Goal: Information Seeking & Learning: Learn about a topic

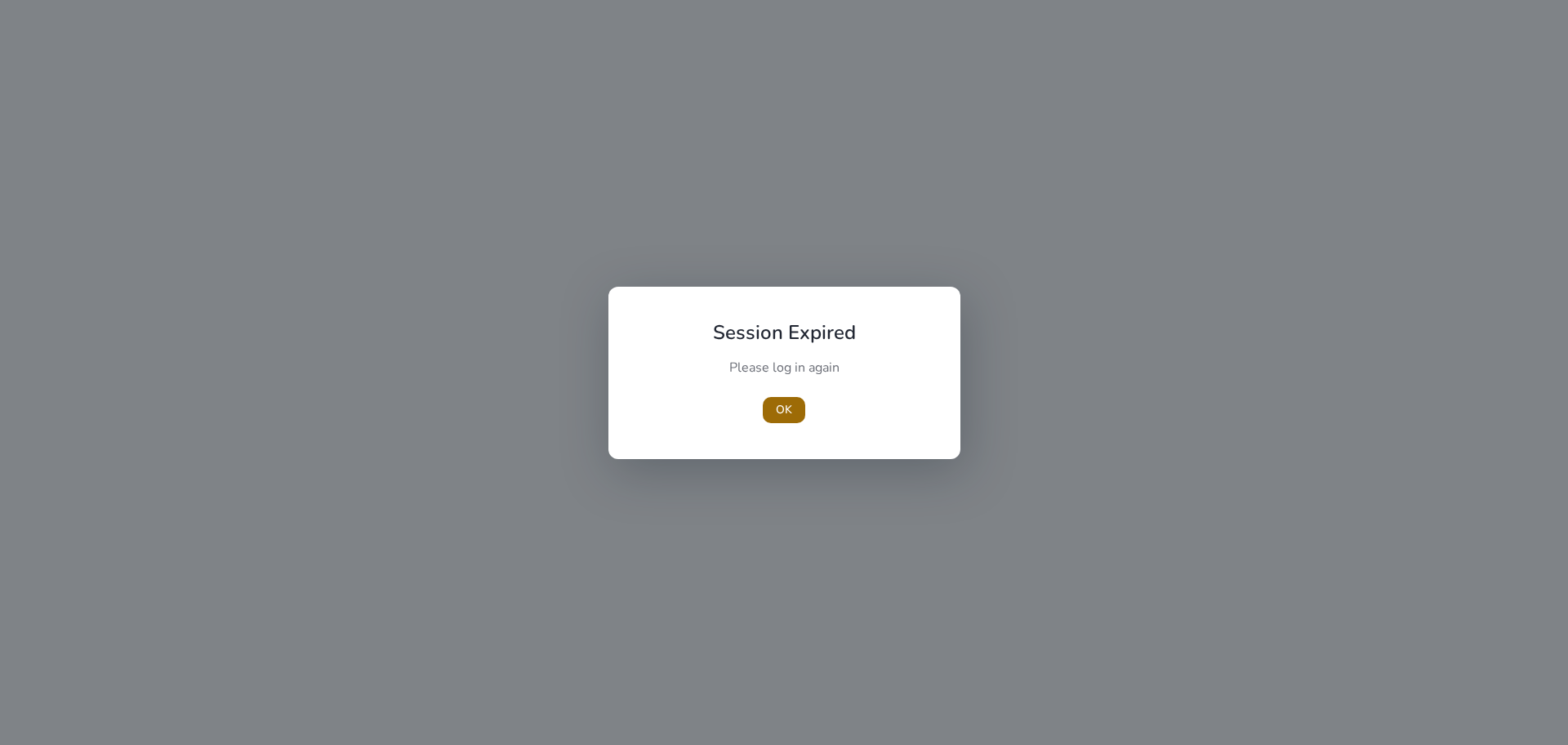
click at [786, 412] on span "OK" at bounding box center [784, 409] width 16 height 17
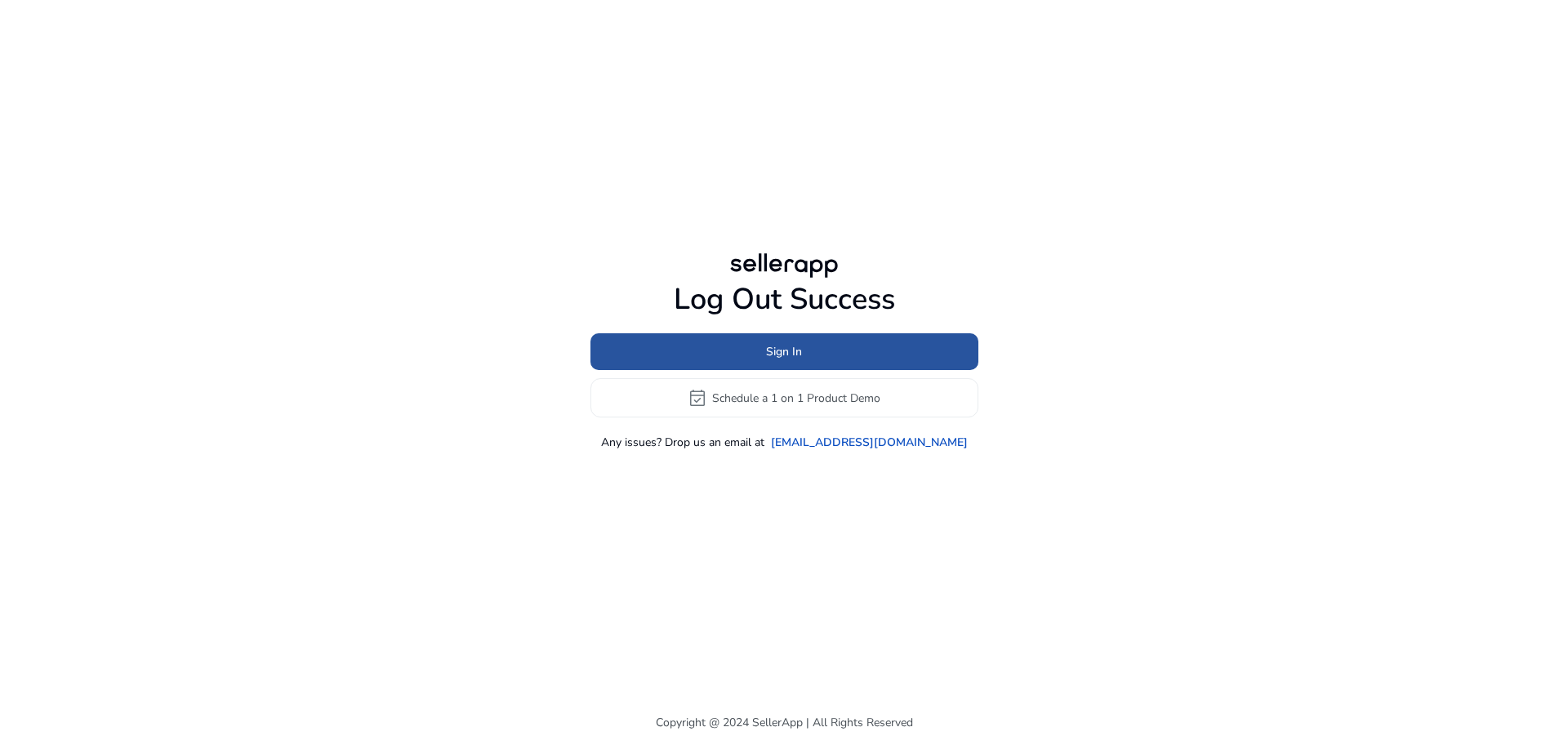
click at [820, 344] on span at bounding box center [784, 352] width 388 height 40
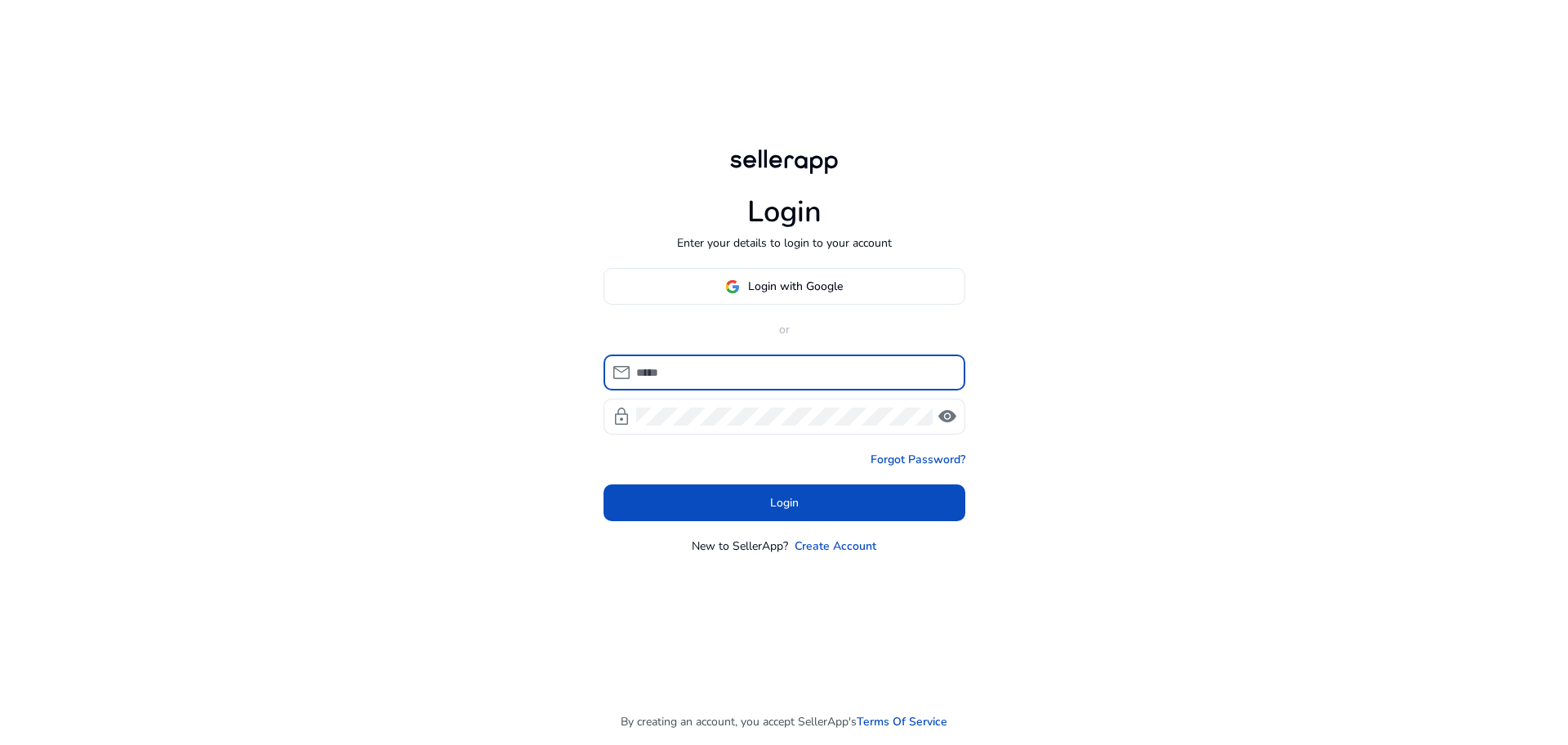
type input "**********"
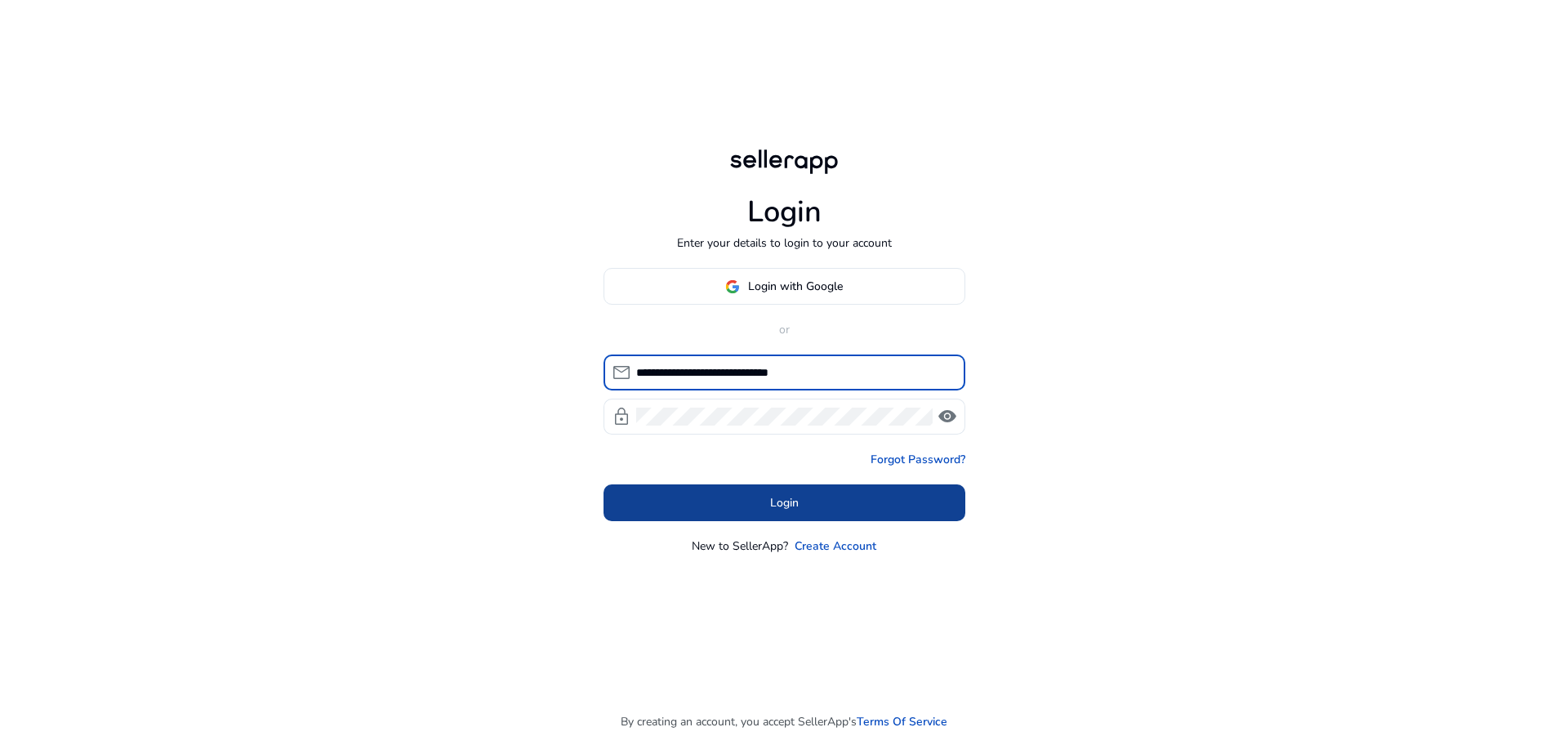
click at [803, 508] on span at bounding box center [784, 503] width 362 height 40
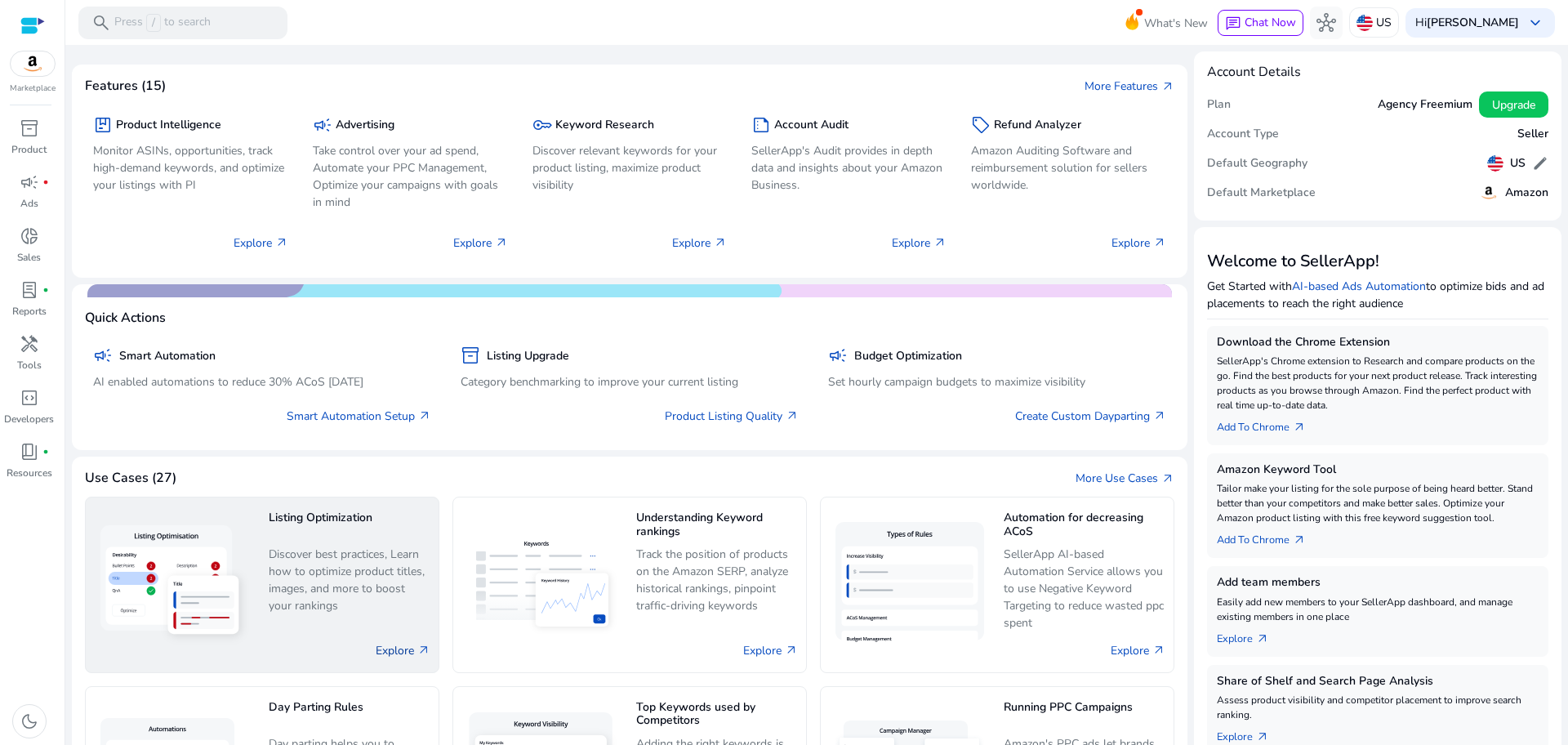
click at [389, 645] on link "Explore arrow_outward" at bounding box center [403, 650] width 55 height 17
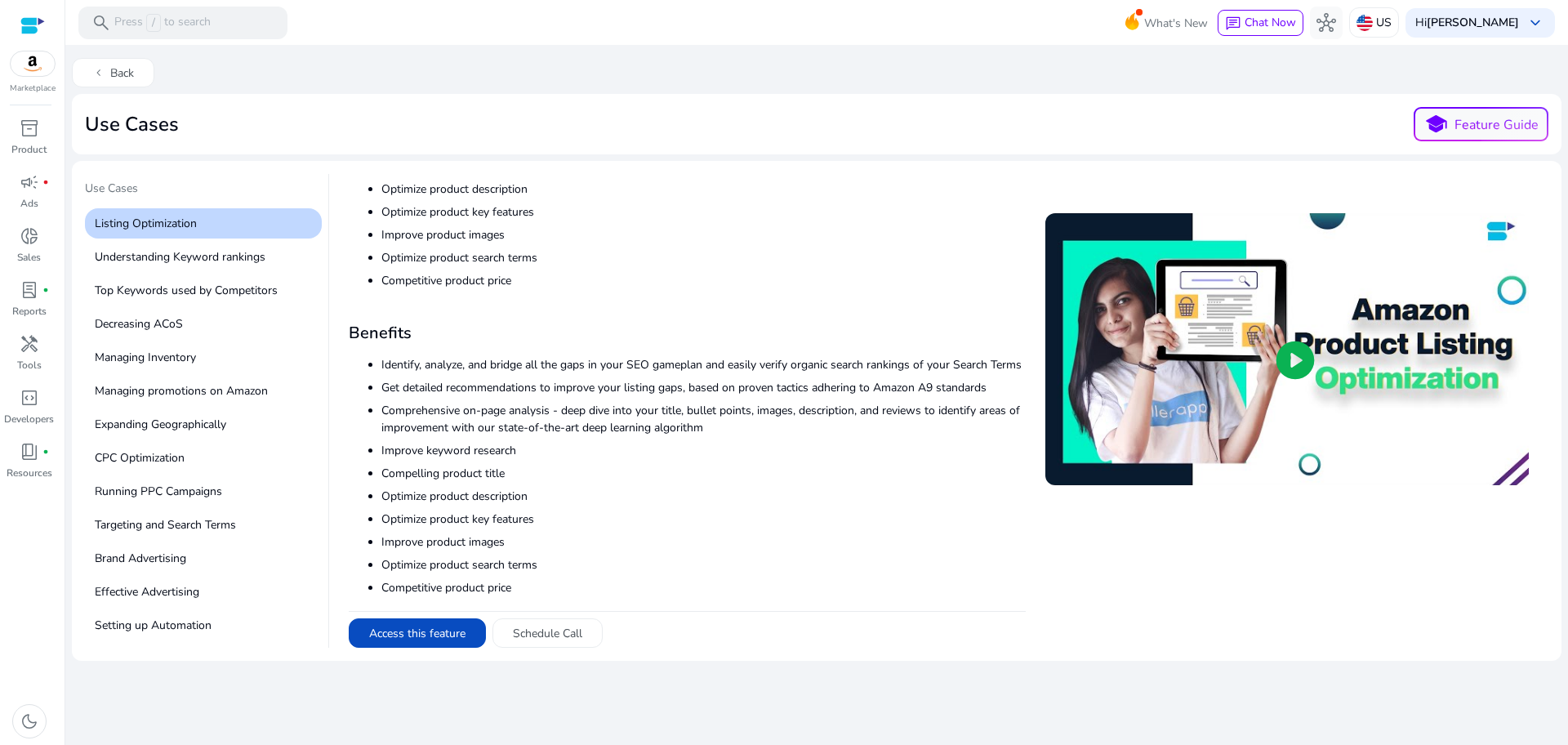
scroll to position [239, 0]
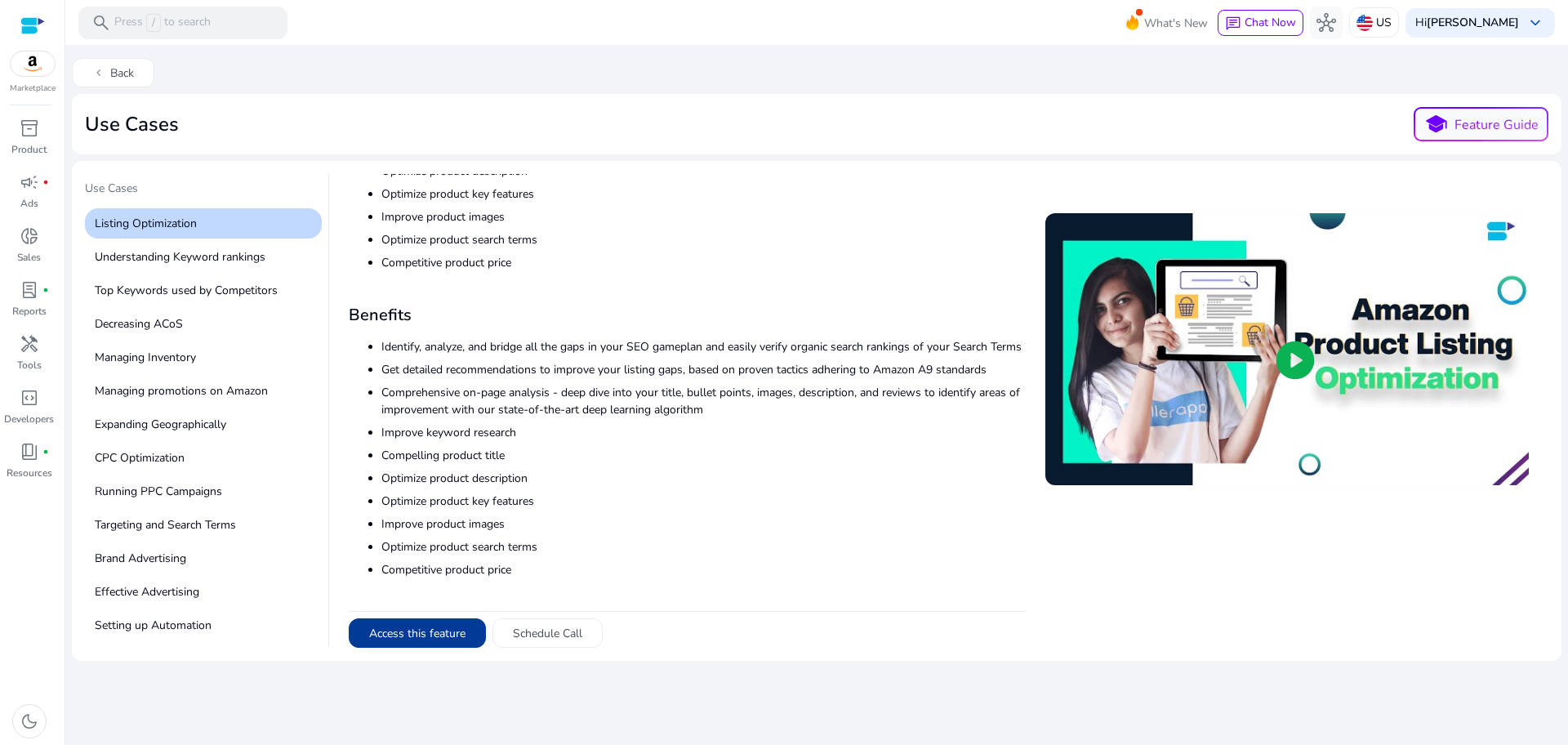
click at [433, 642] on button "Access this feature" at bounding box center [417, 633] width 137 height 30
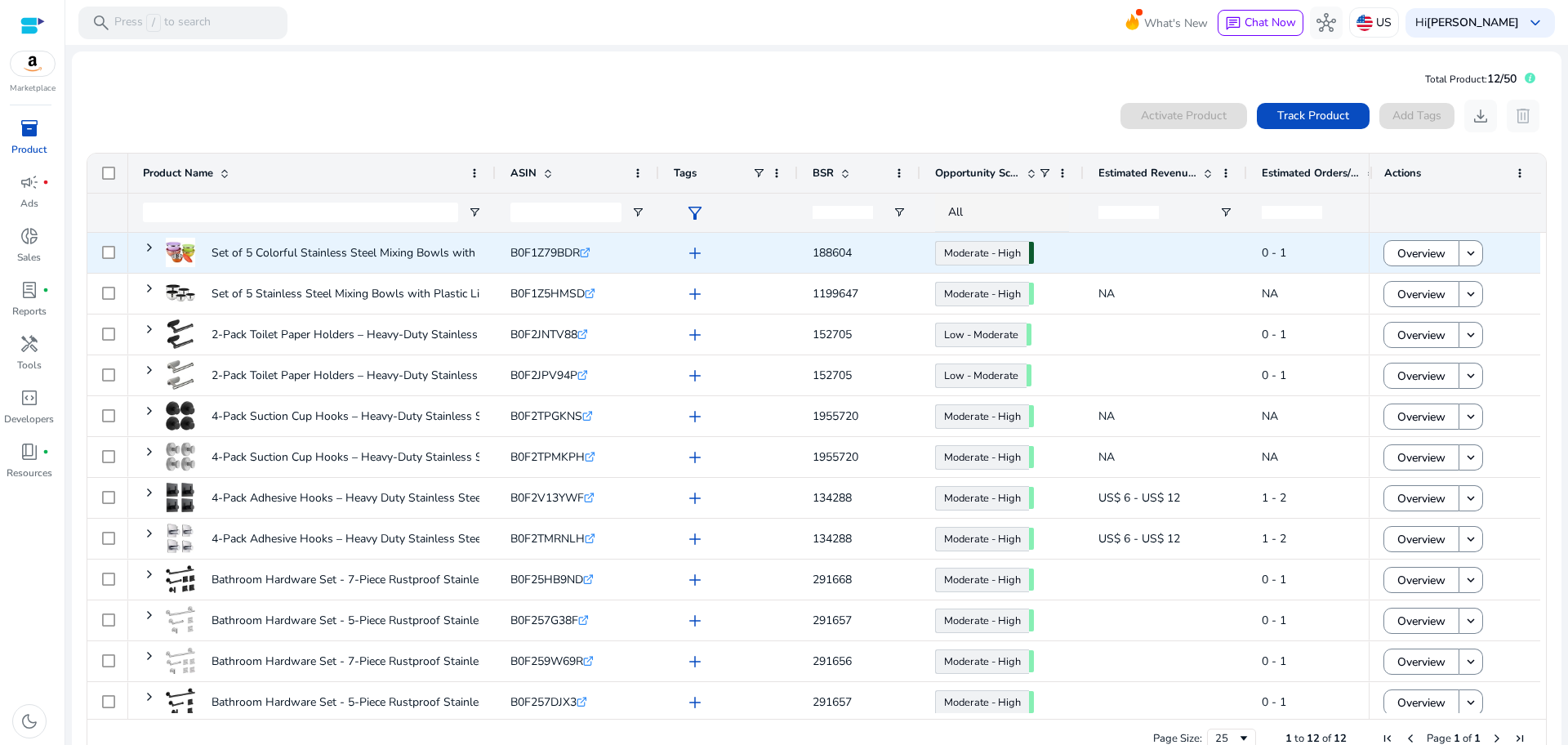
click at [148, 250] on span at bounding box center [149, 247] width 13 height 13
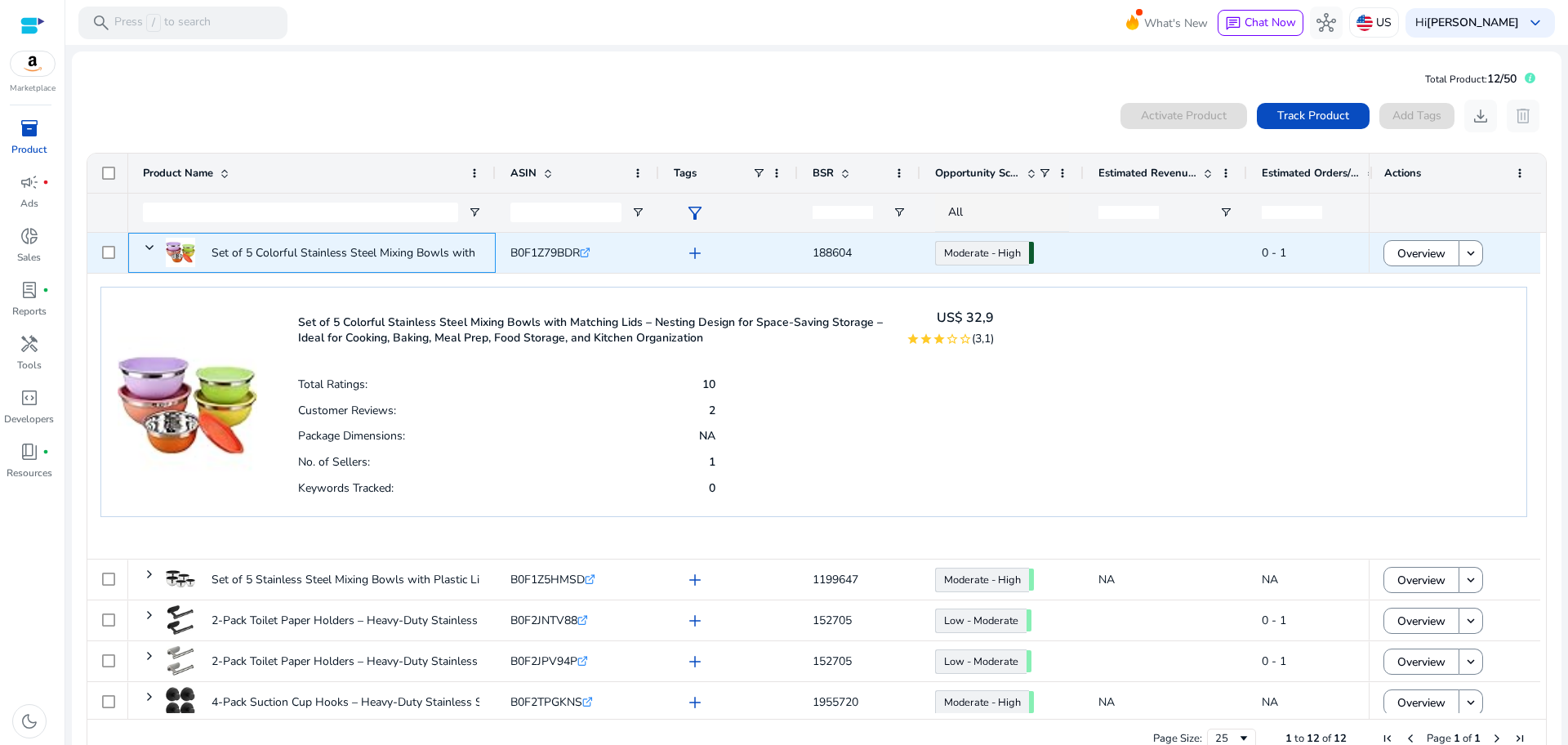
click at [151, 251] on span at bounding box center [149, 247] width 13 height 13
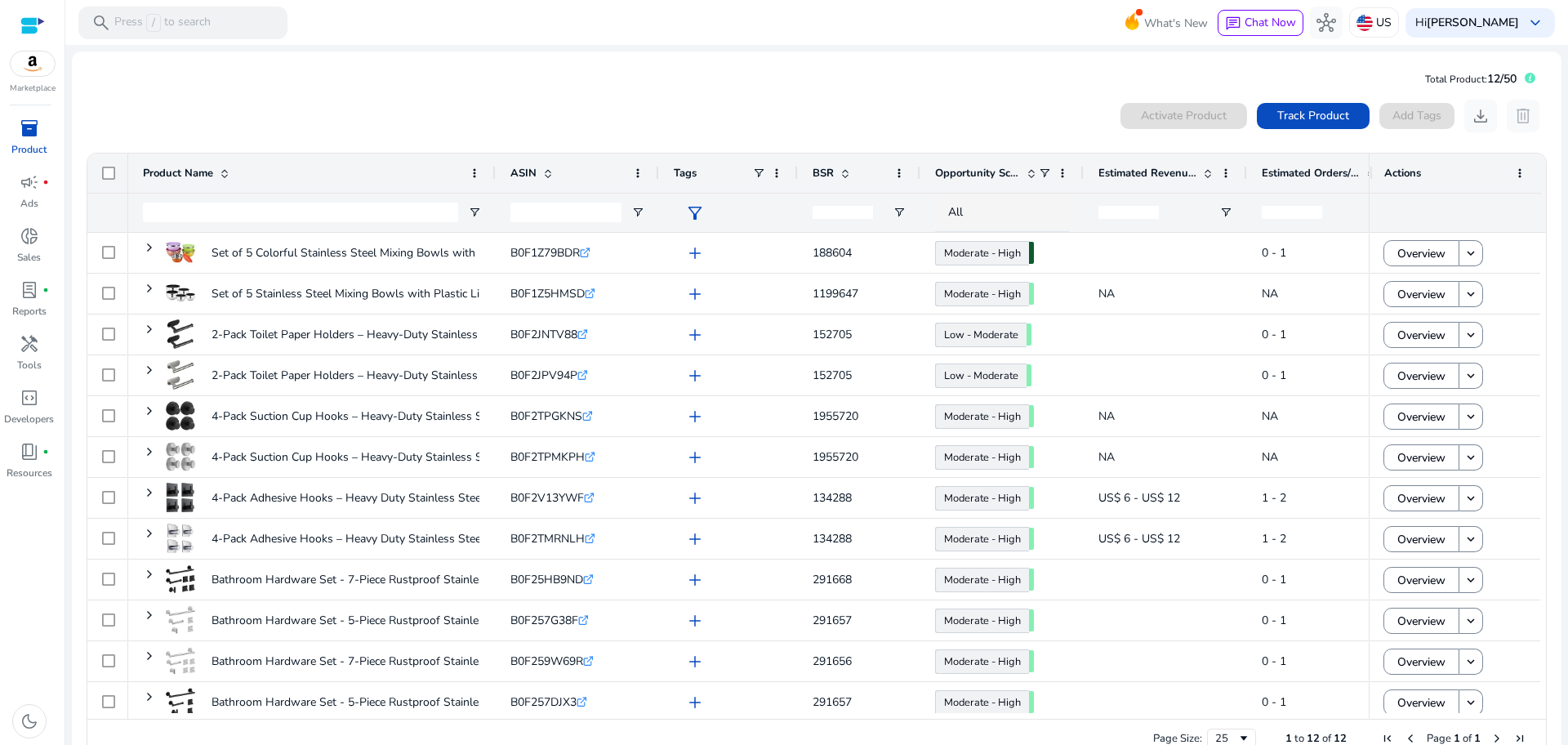
click at [1303, 178] on span "Estimated Orders/Day" at bounding box center [1310, 173] width 98 height 14
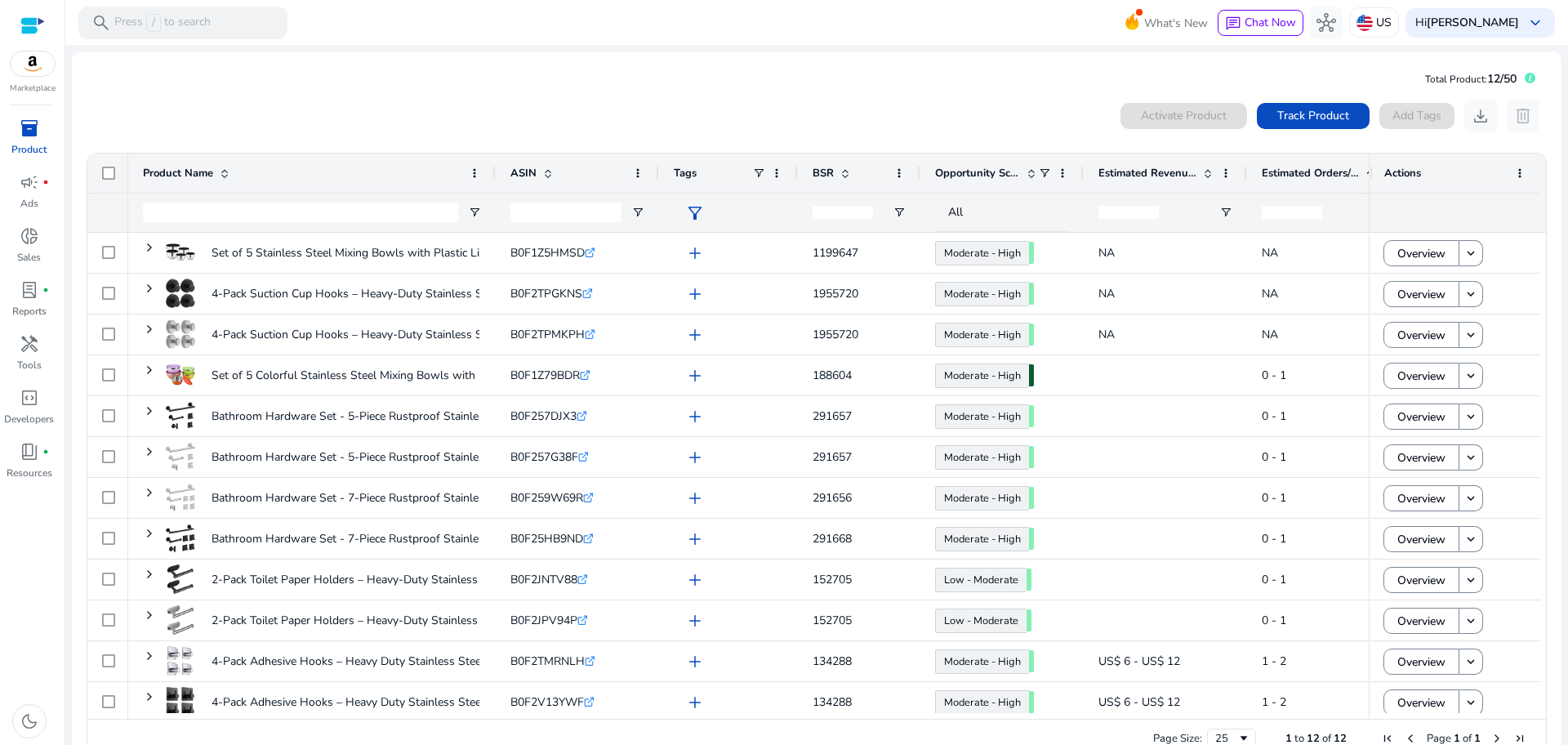
click at [1303, 178] on span "Estimated Orders/Day" at bounding box center [1310, 173] width 98 height 14
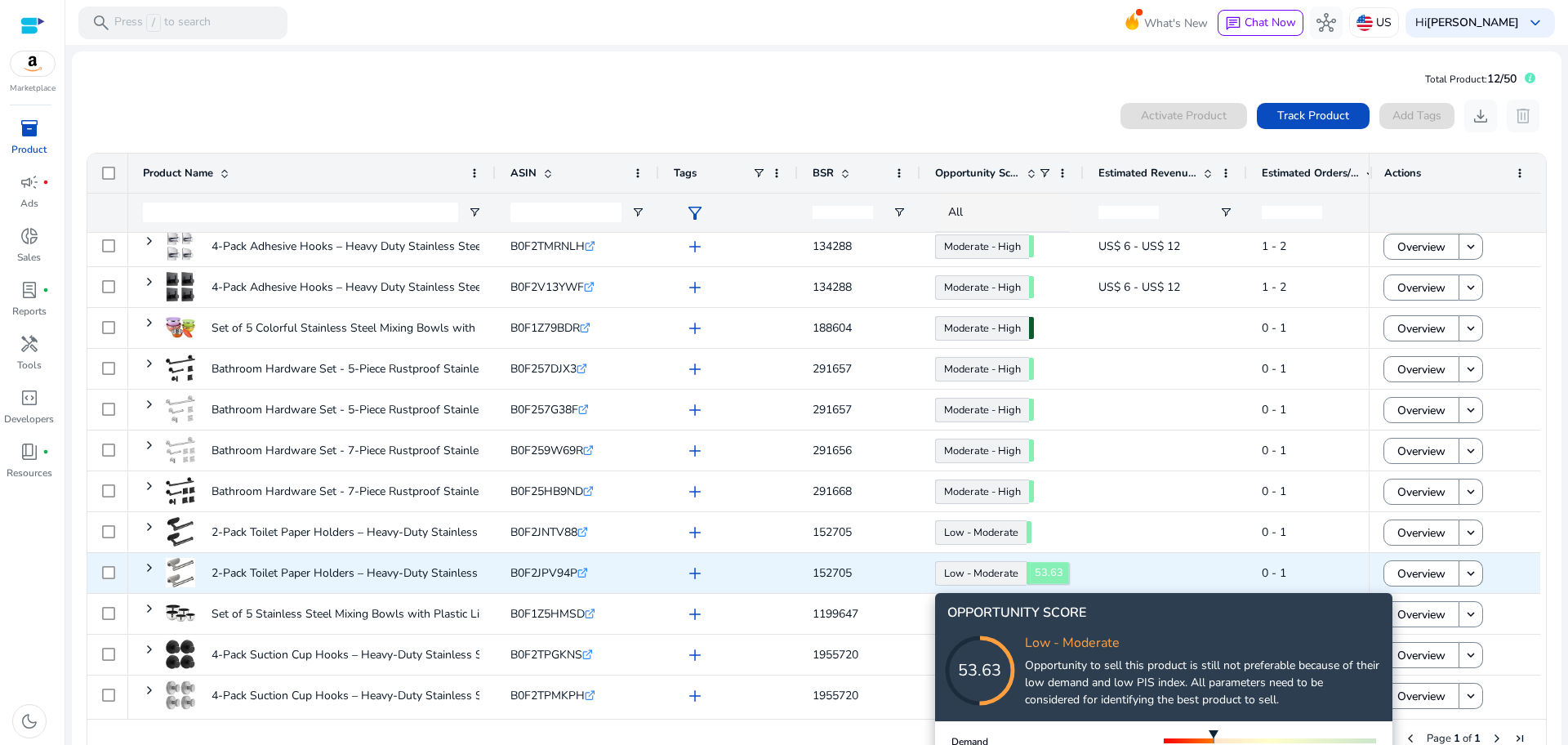
scroll to position [10, 0]
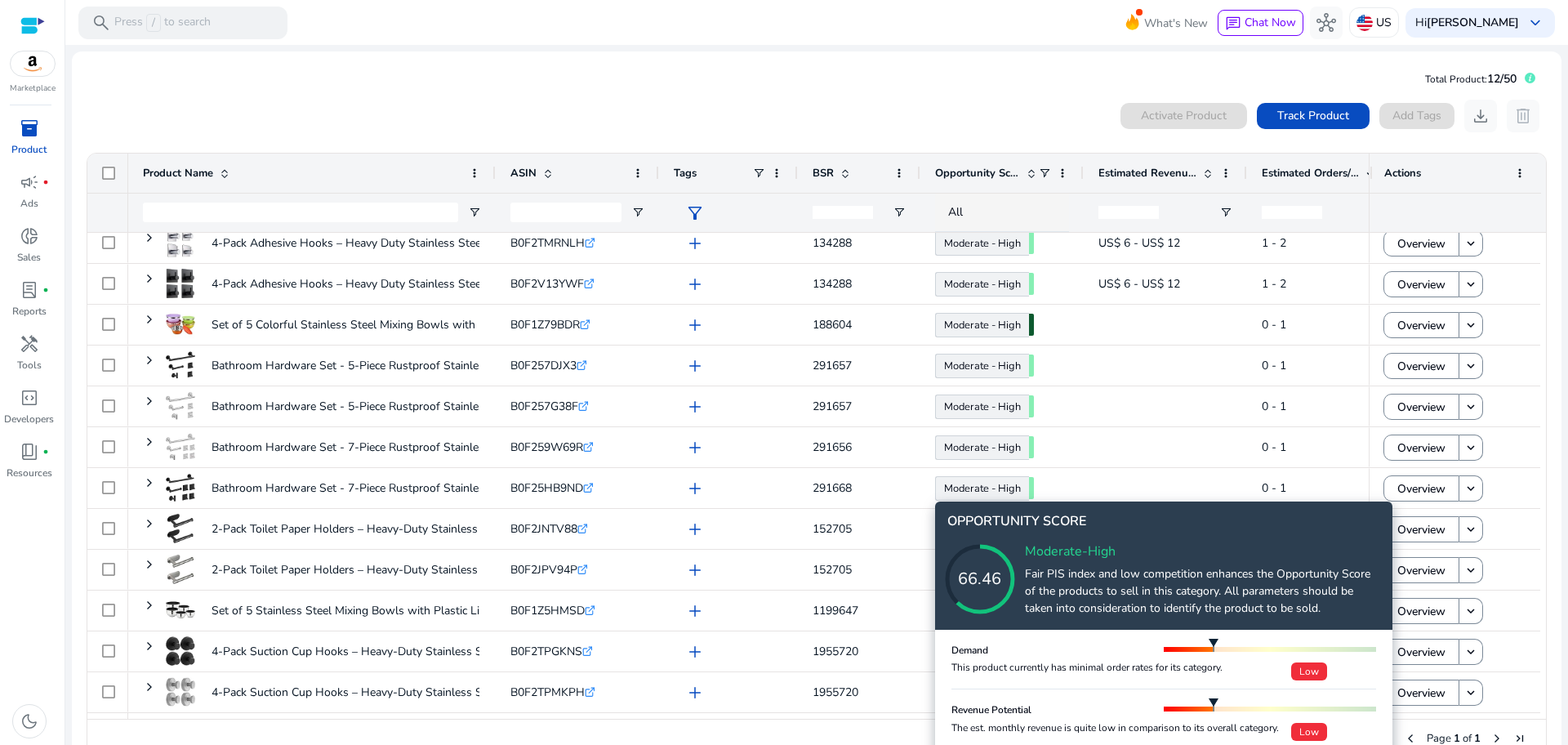
click at [1117, 588] on p "Fair PIS index and low competition enhances the Opportunity Score of the produc…" at bounding box center [1203, 590] width 356 height 51
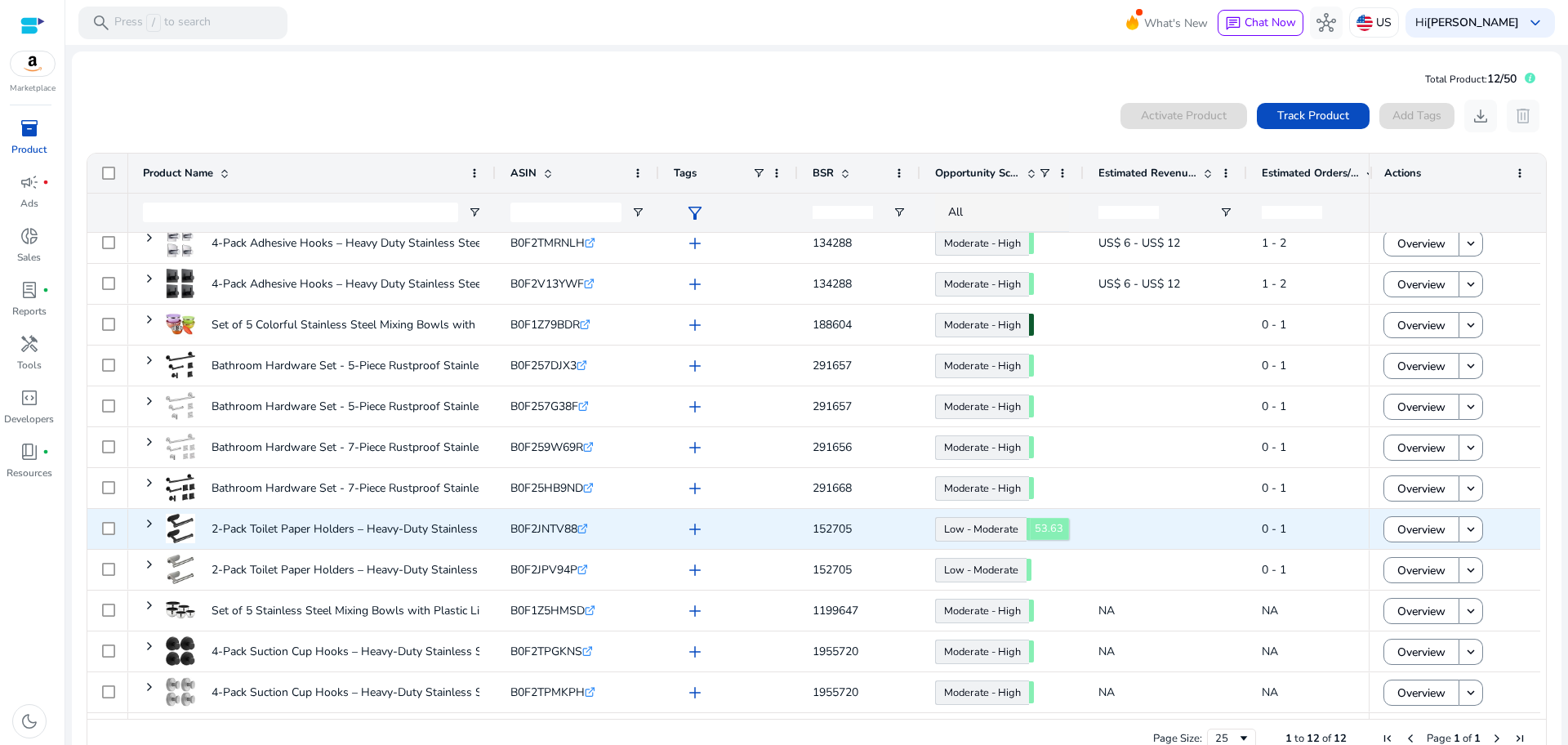
click at [997, 533] on link "Low - Moderate 53.63" at bounding box center [981, 528] width 92 height 24
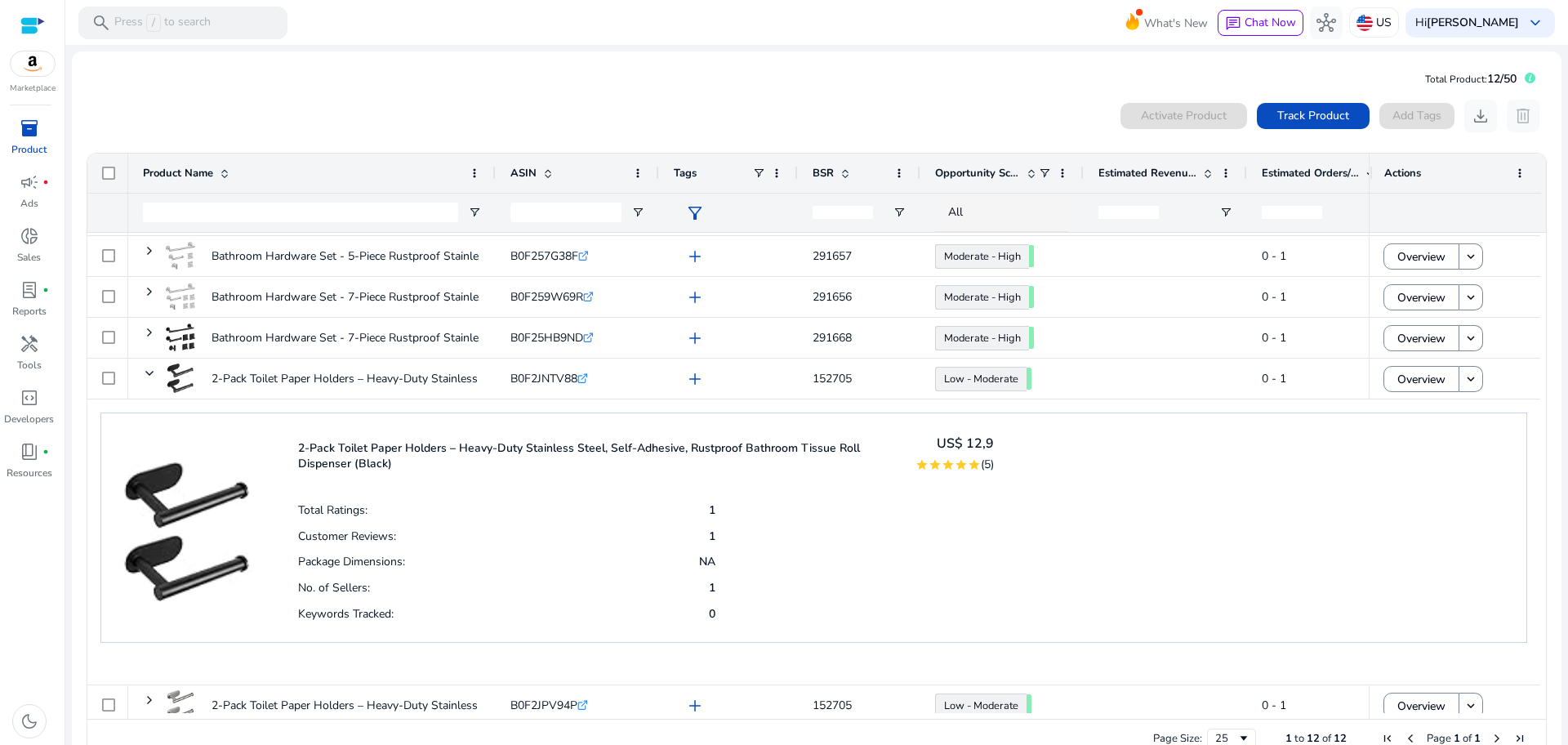
scroll to position [296, 0]
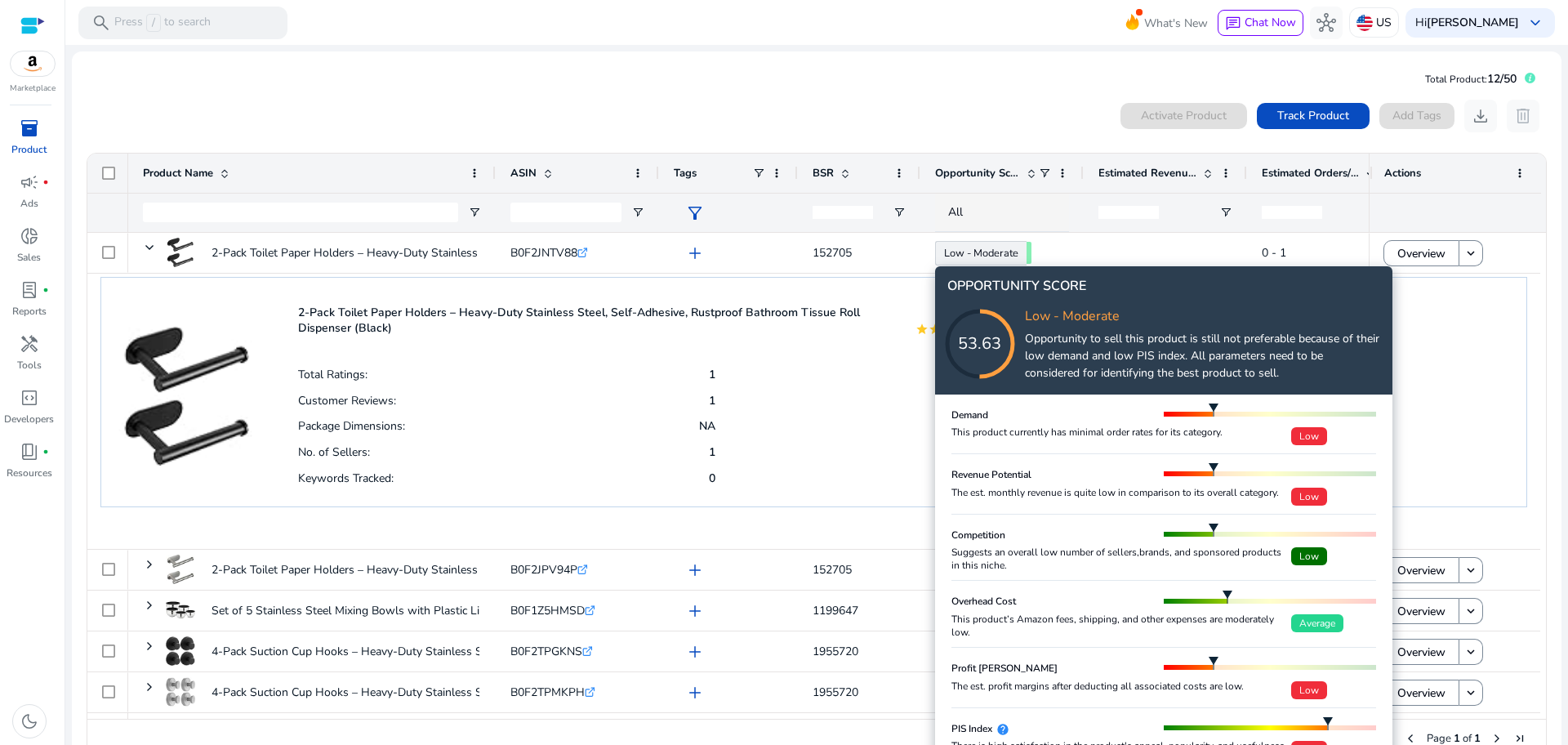
drag, startPoint x: 1024, startPoint y: 342, endPoint x: 1310, endPoint y: 378, distance: 288.3
click at [1310, 378] on div "53.63 Low - Moderate Opportunity to sell this product is still not preferable b…" at bounding box center [1164, 344] width 433 height 84
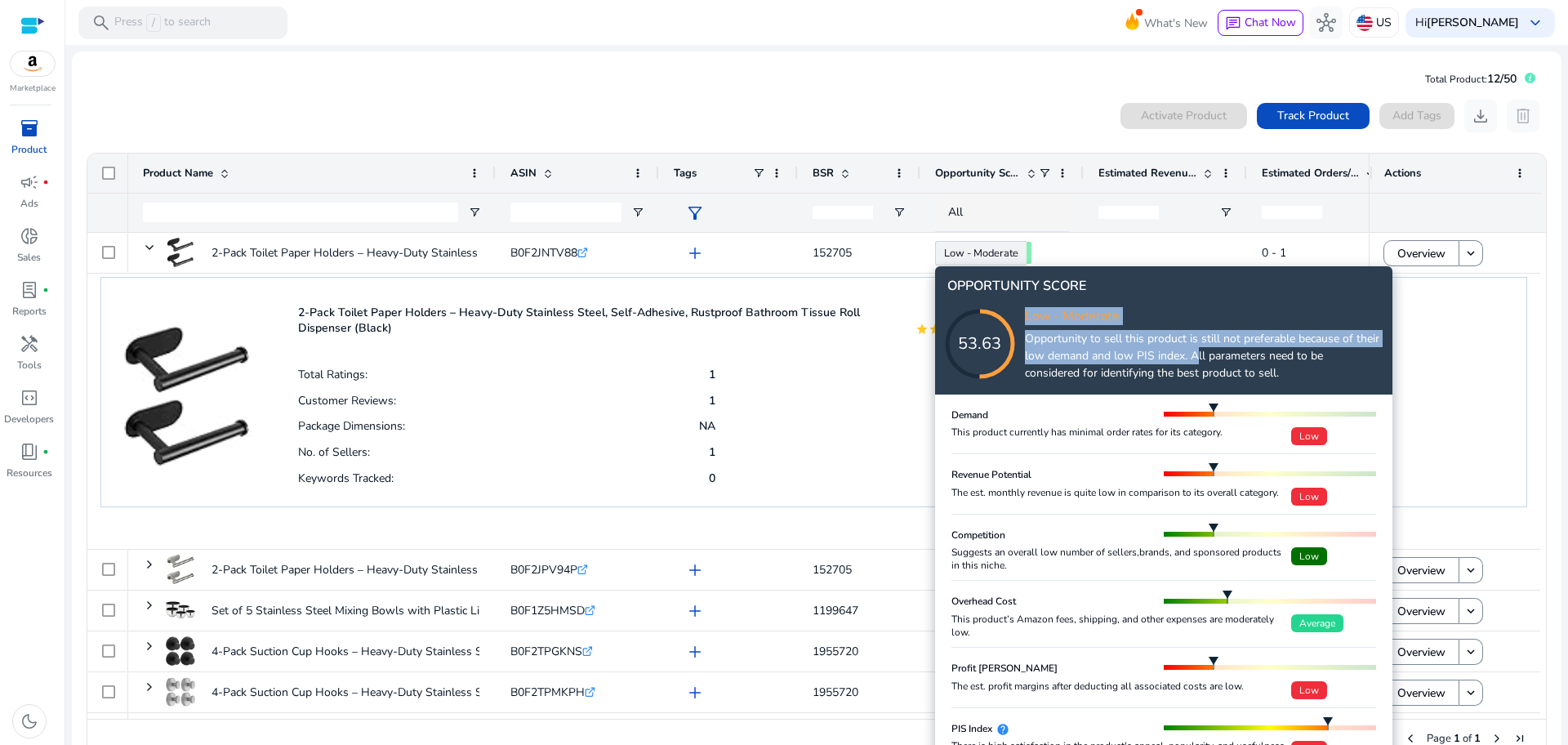
drag, startPoint x: 1024, startPoint y: 339, endPoint x: 1192, endPoint y: 361, distance: 169.4
click at [1192, 361] on div "53.63 Low - Moderate Opportunity to sell this product is still not preferable b…" at bounding box center [1164, 344] width 433 height 84
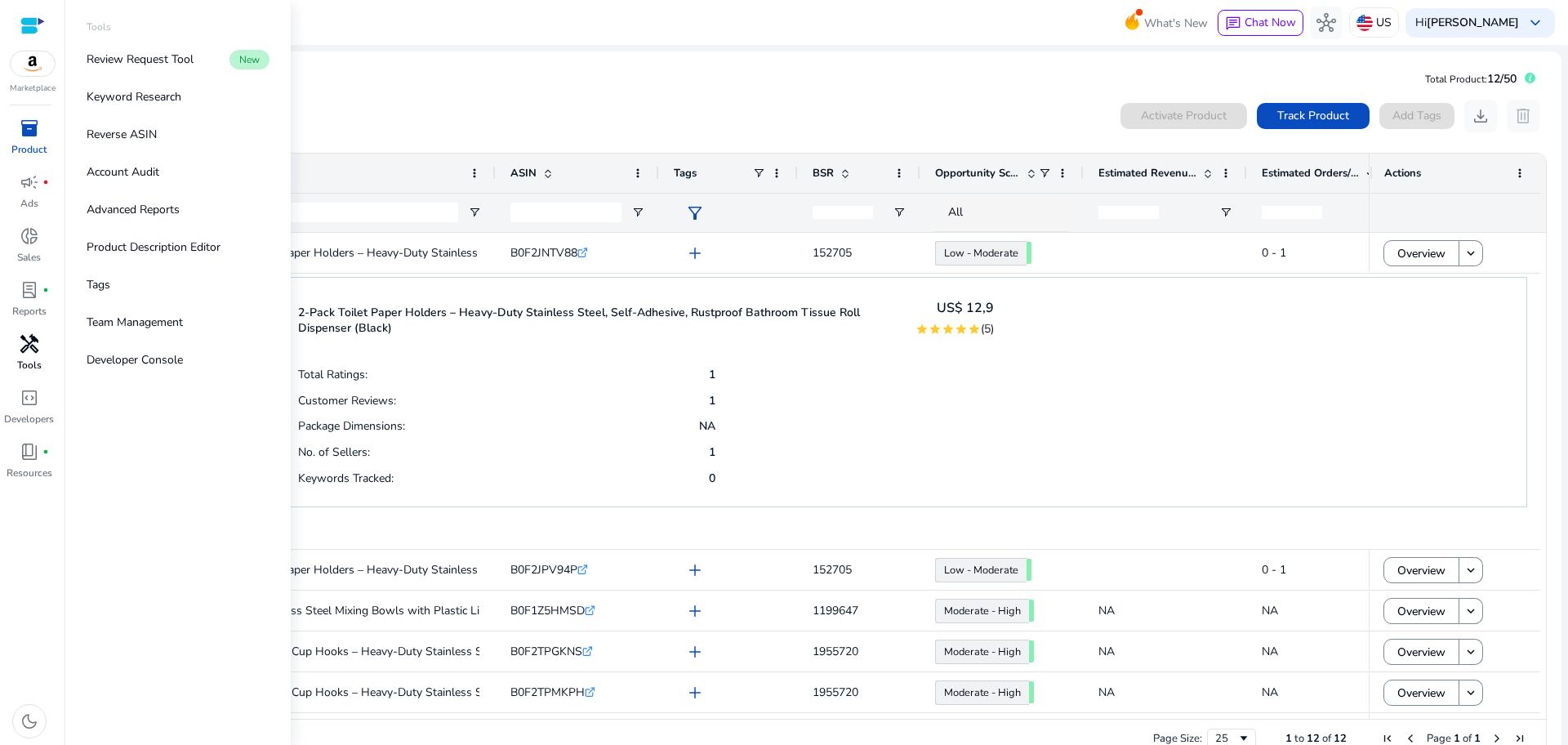
click at [31, 349] on span "handyman" at bounding box center [30, 344] width 20 height 20
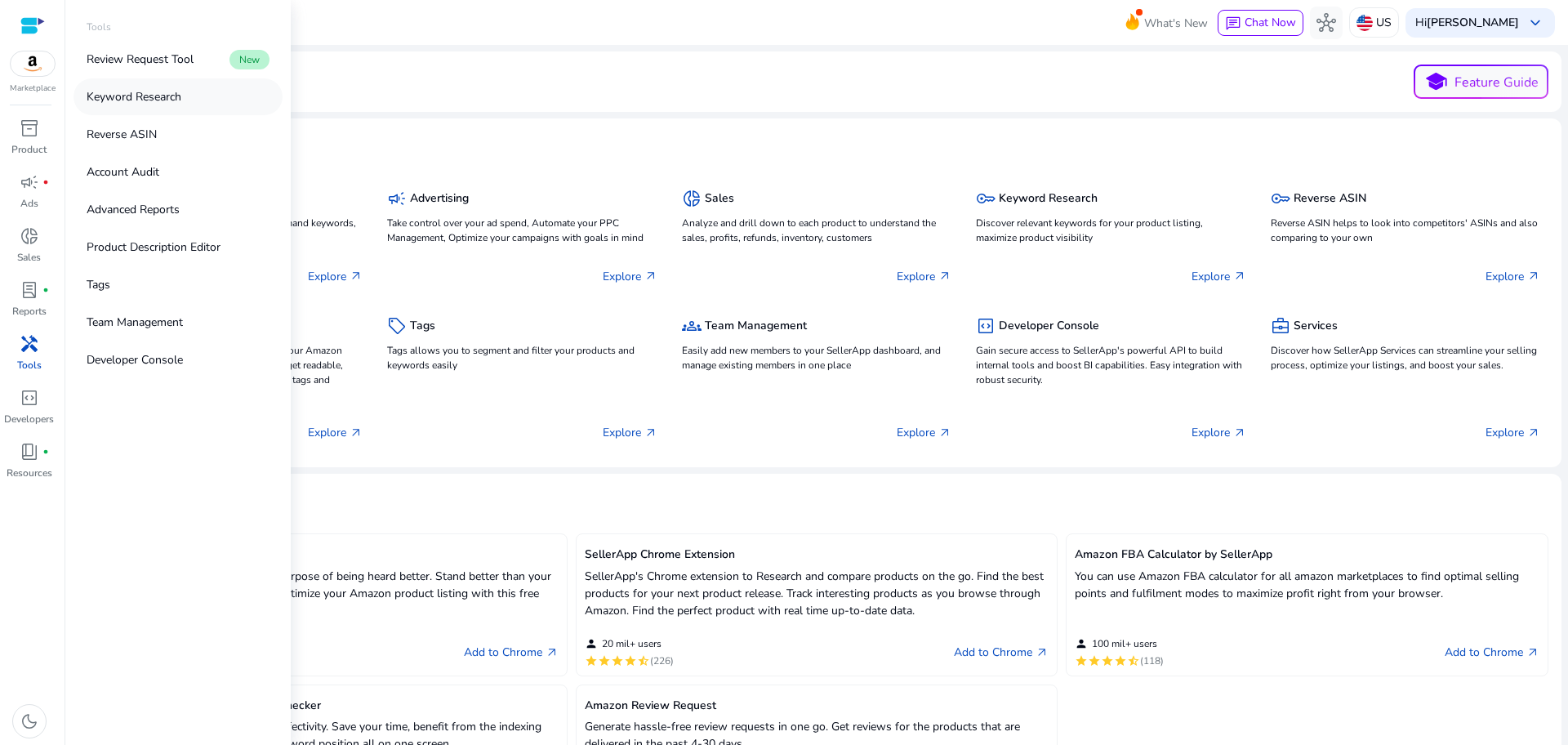
click at [208, 103] on link "Keyword Research" at bounding box center [178, 96] width 209 height 37
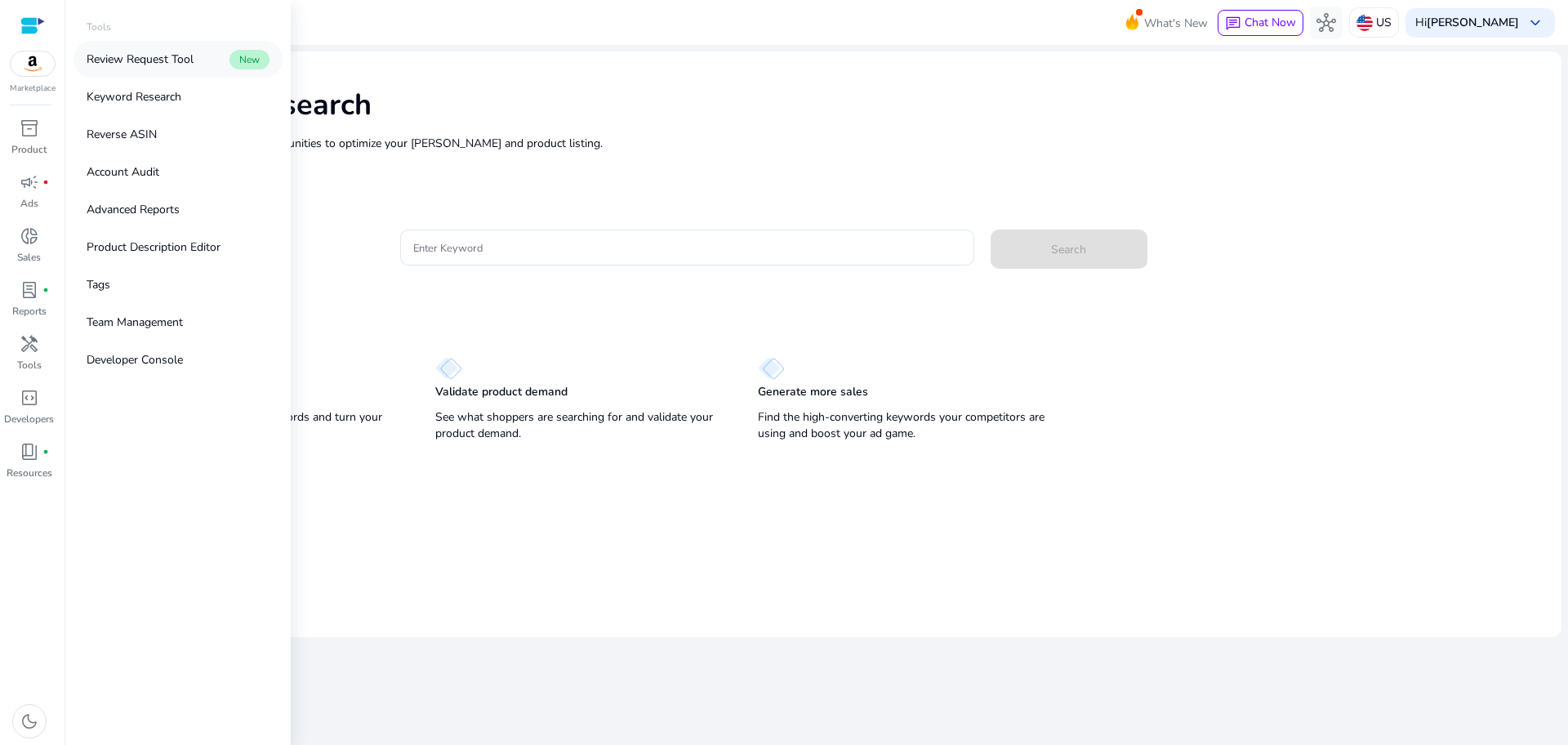
click at [209, 64] on link "Review Request Tool New" at bounding box center [178, 58] width 209 height 37
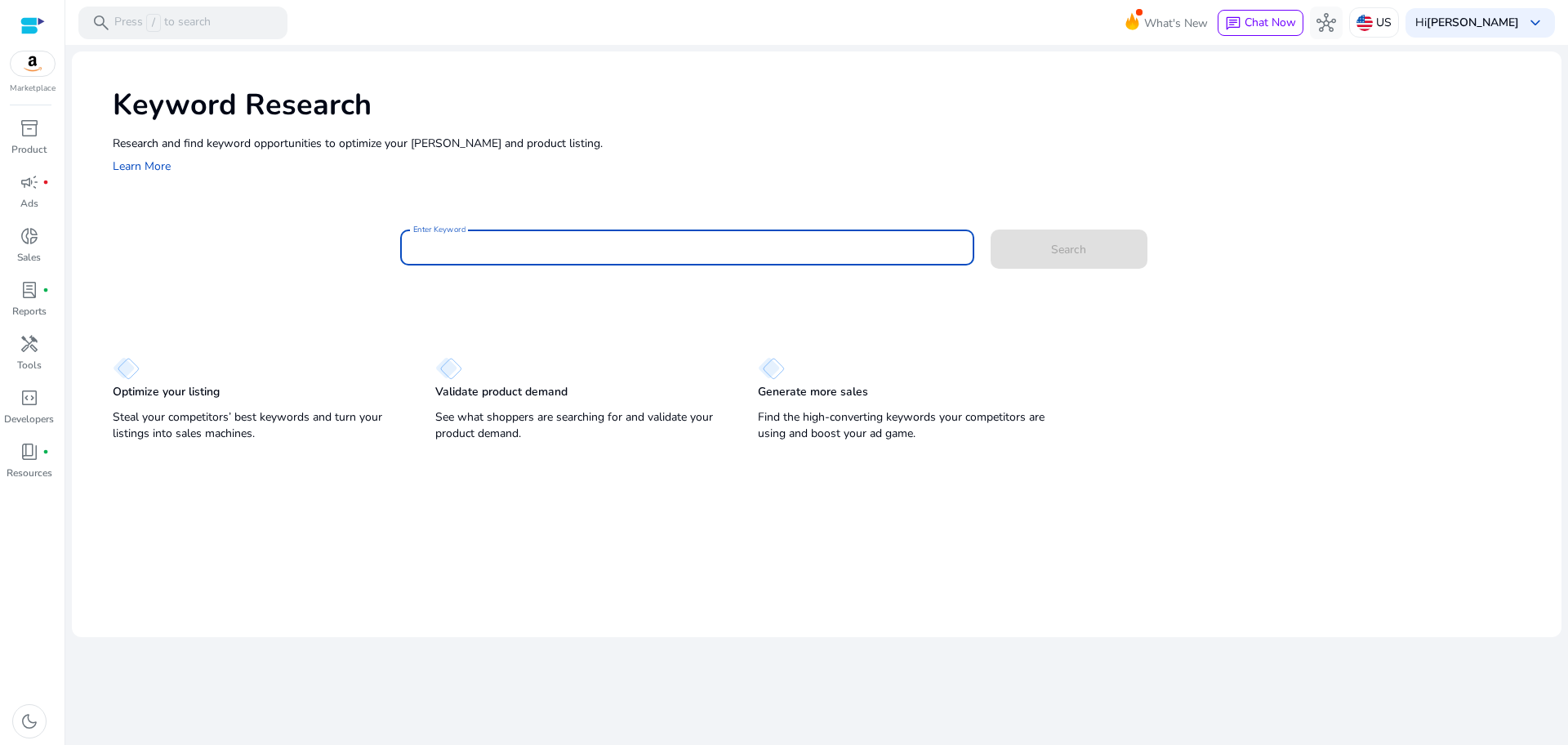
click at [740, 254] on input "Enter Keyword" at bounding box center [687, 247] width 548 height 18
click at [37, 347] on span "handyman" at bounding box center [30, 344] width 20 height 20
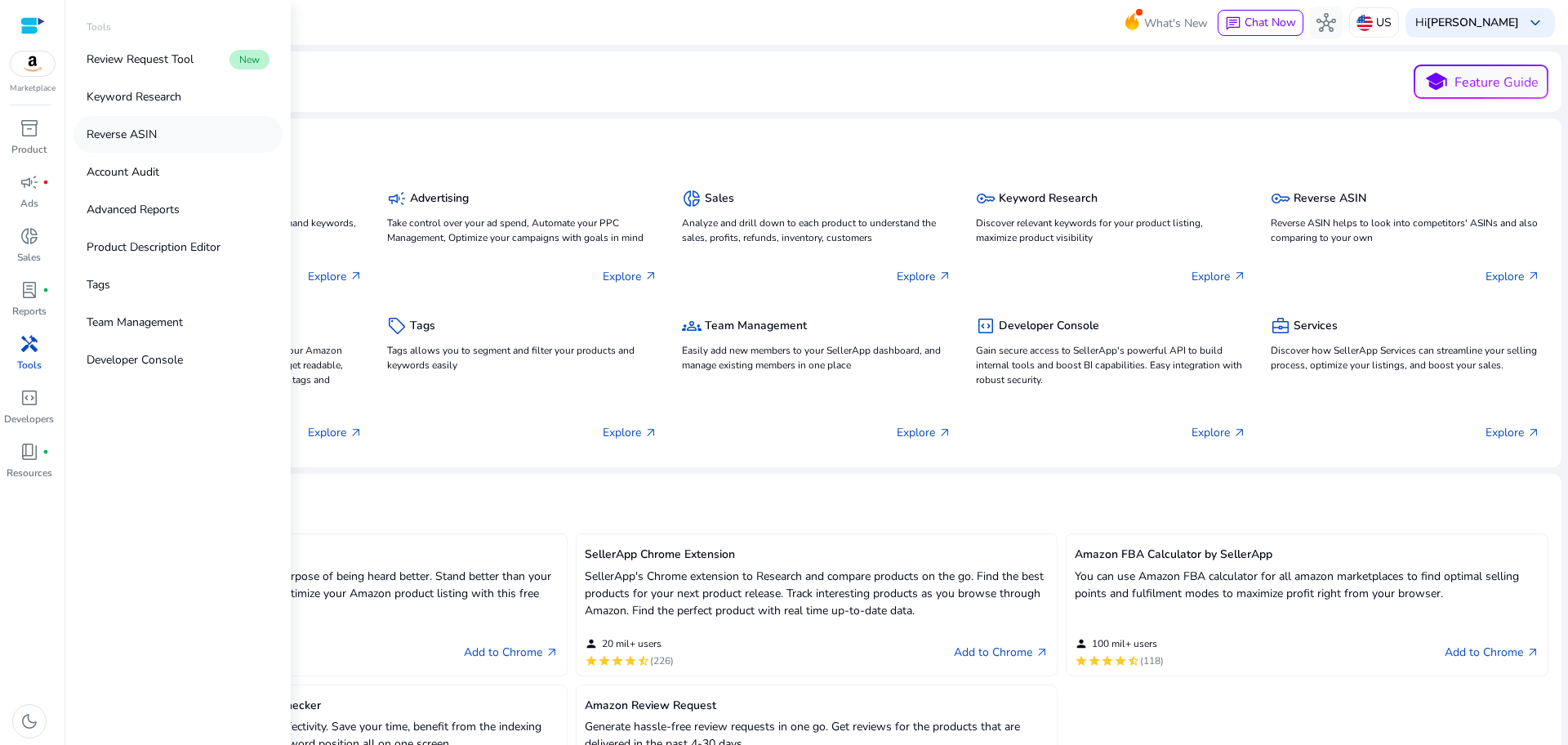
click at [185, 140] on link "Reverse ASIN" at bounding box center [178, 134] width 209 height 37
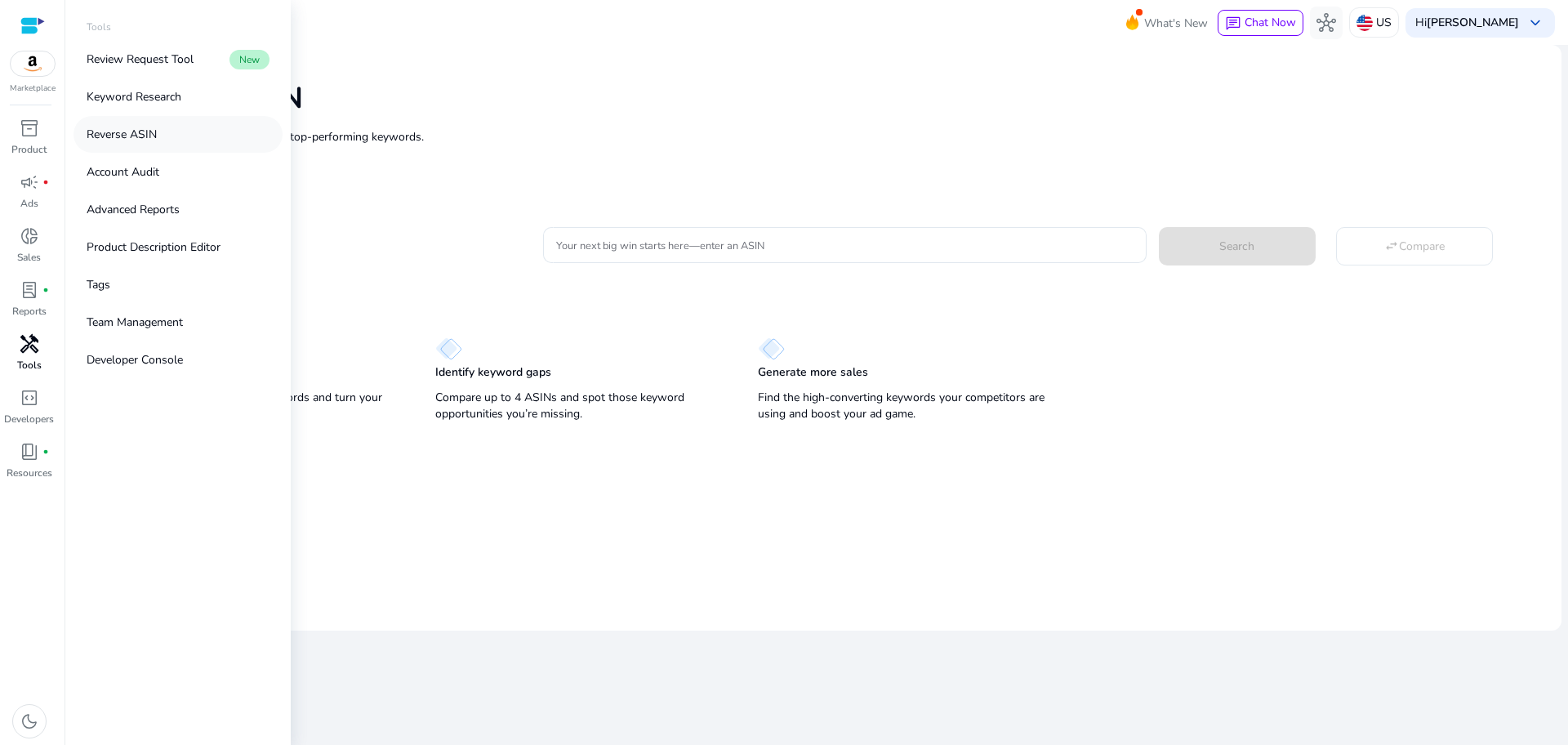
click at [136, 135] on p "Reverse ASIN" at bounding box center [121, 134] width 70 height 17
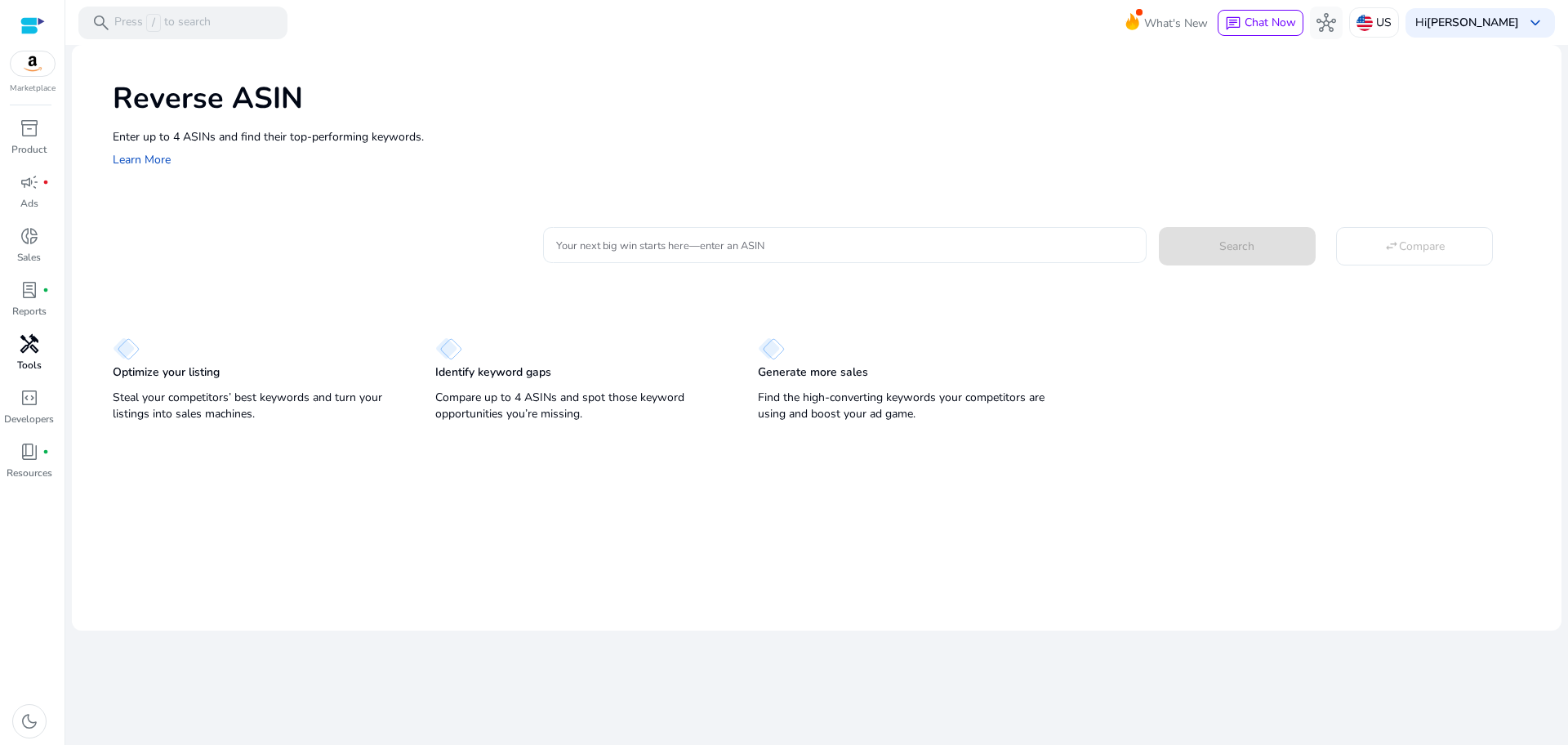
click at [738, 239] on input "Your next big win starts here—enter an ASIN" at bounding box center [845, 245] width 577 height 18
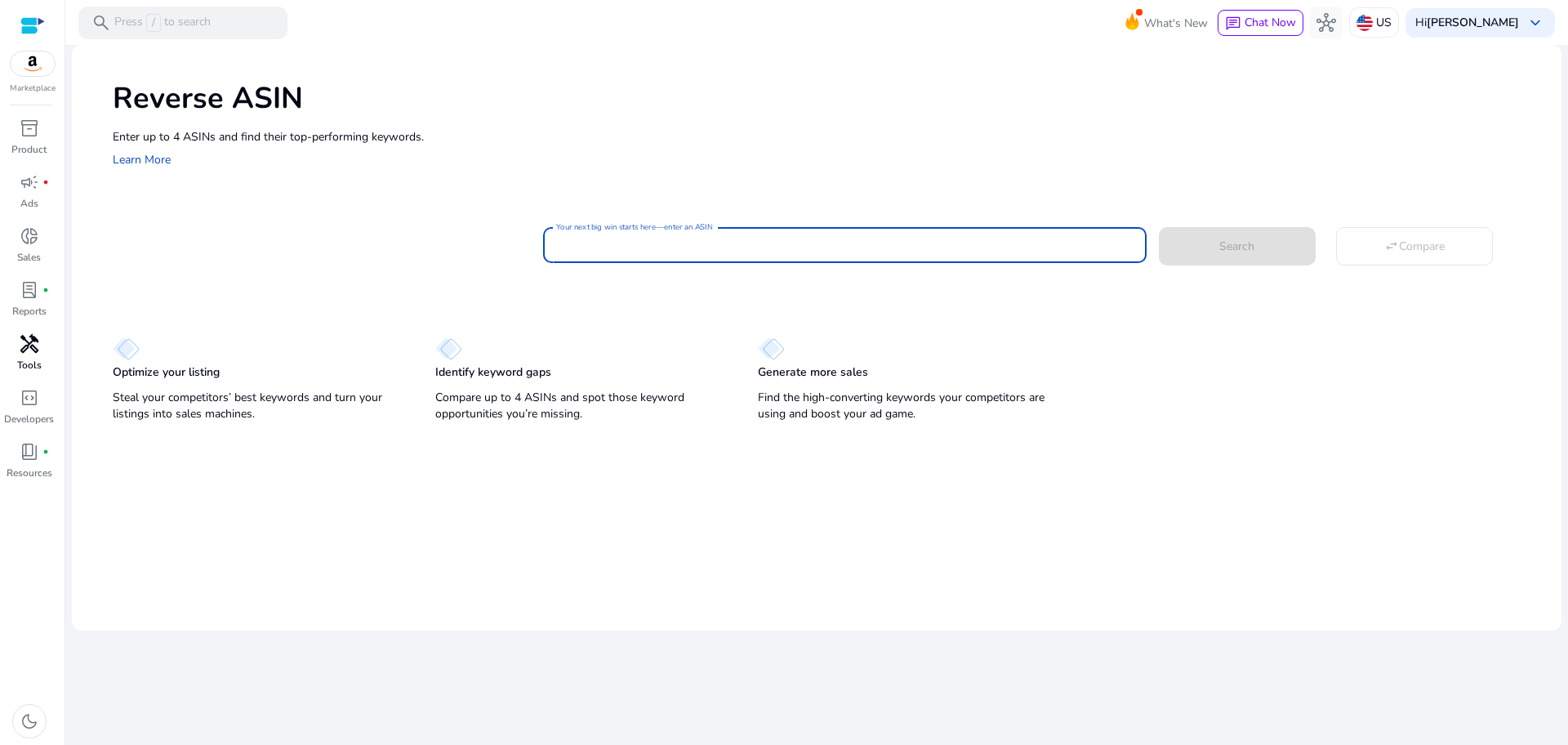
paste input "**********"
type input "**********"
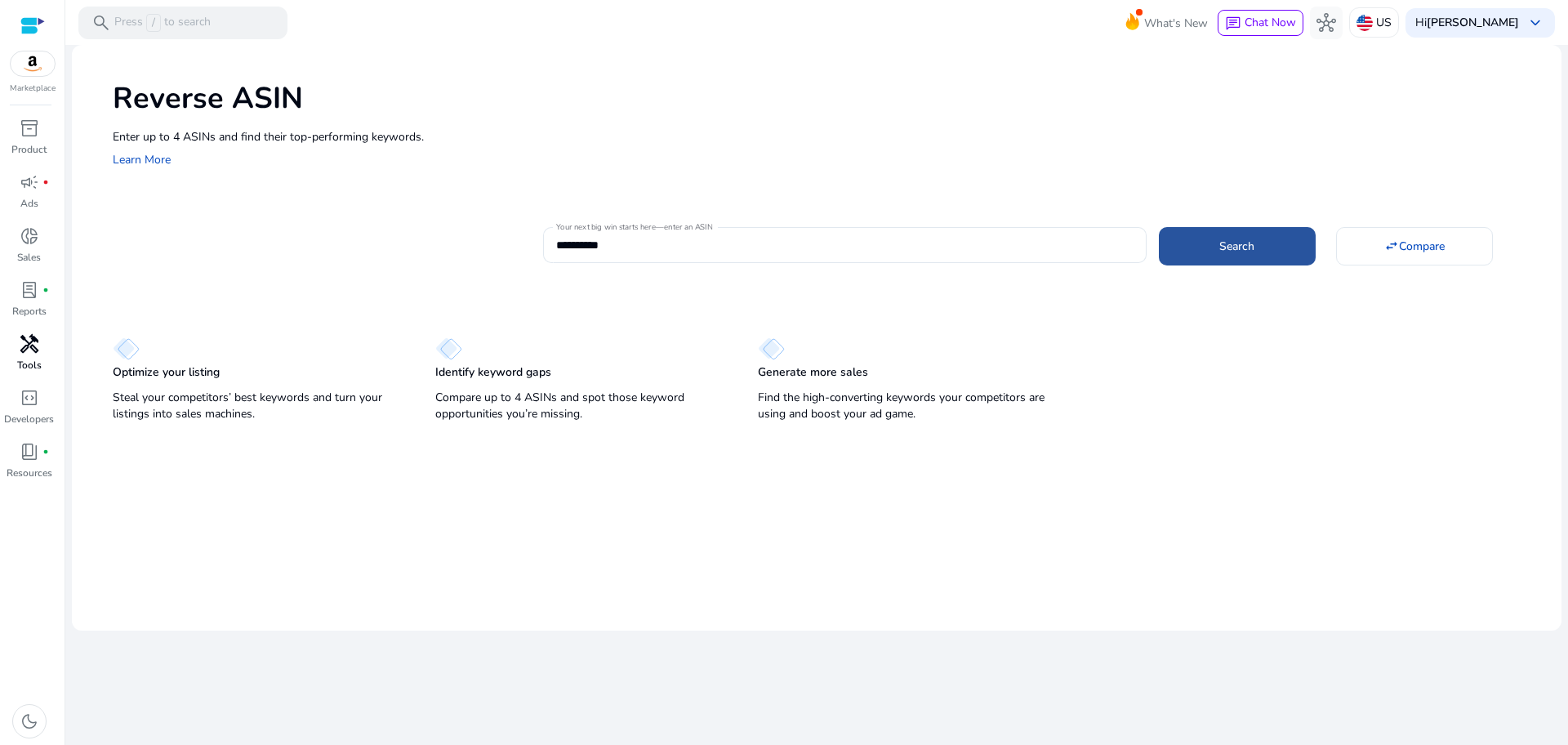
click at [1248, 254] on button "Search" at bounding box center [1237, 246] width 156 height 38
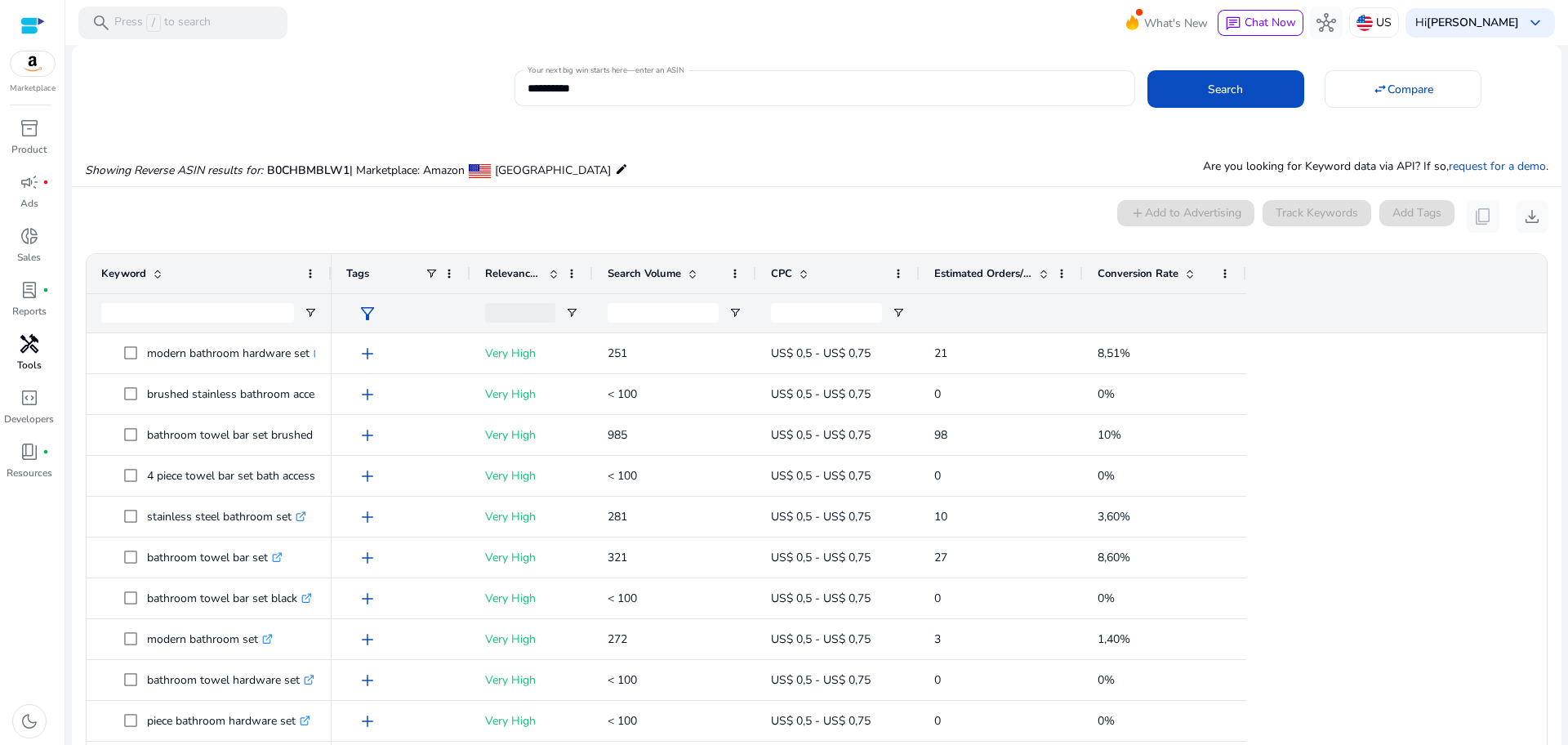
scroll to position [120, 0]
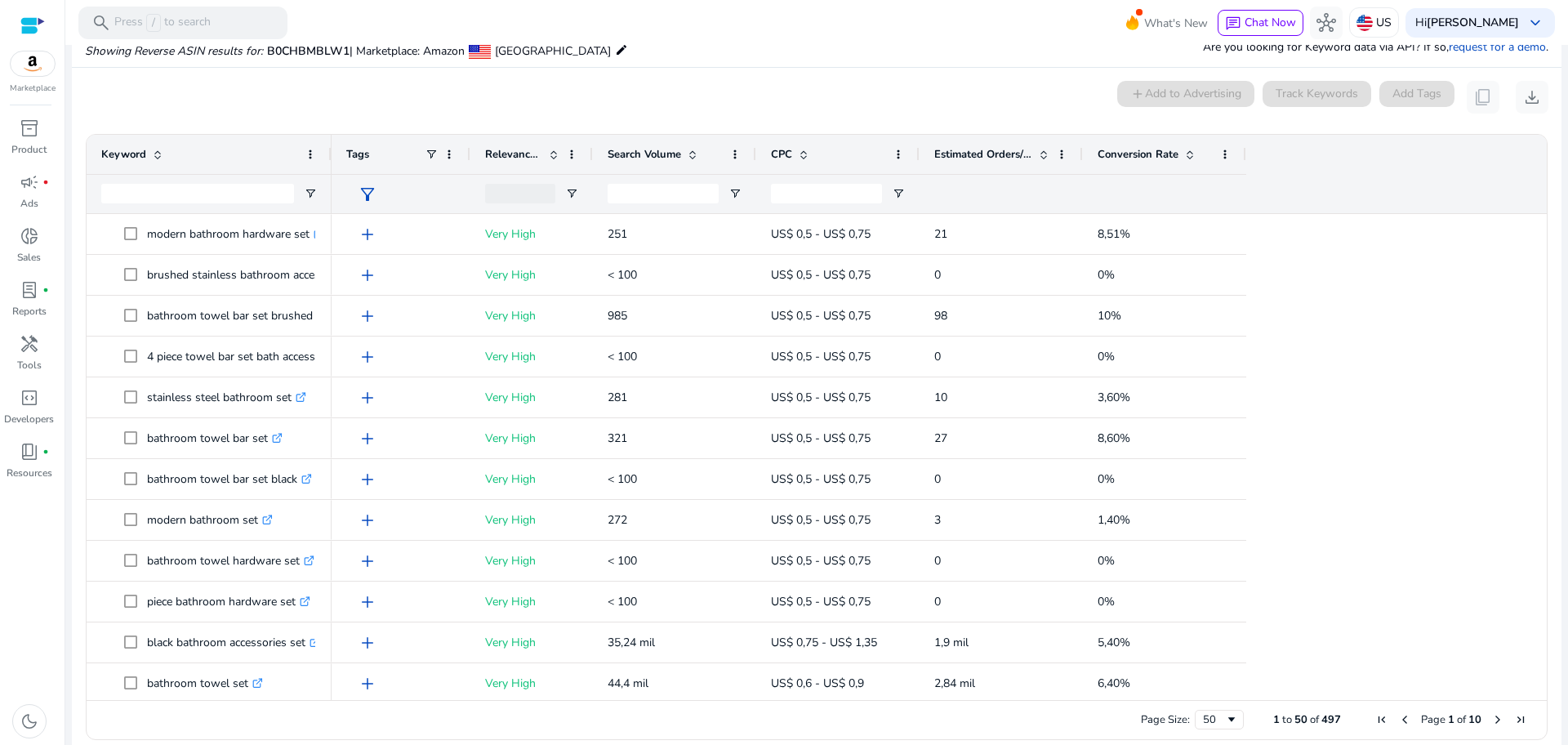
click at [1047, 156] on span at bounding box center [1043, 154] width 13 height 13
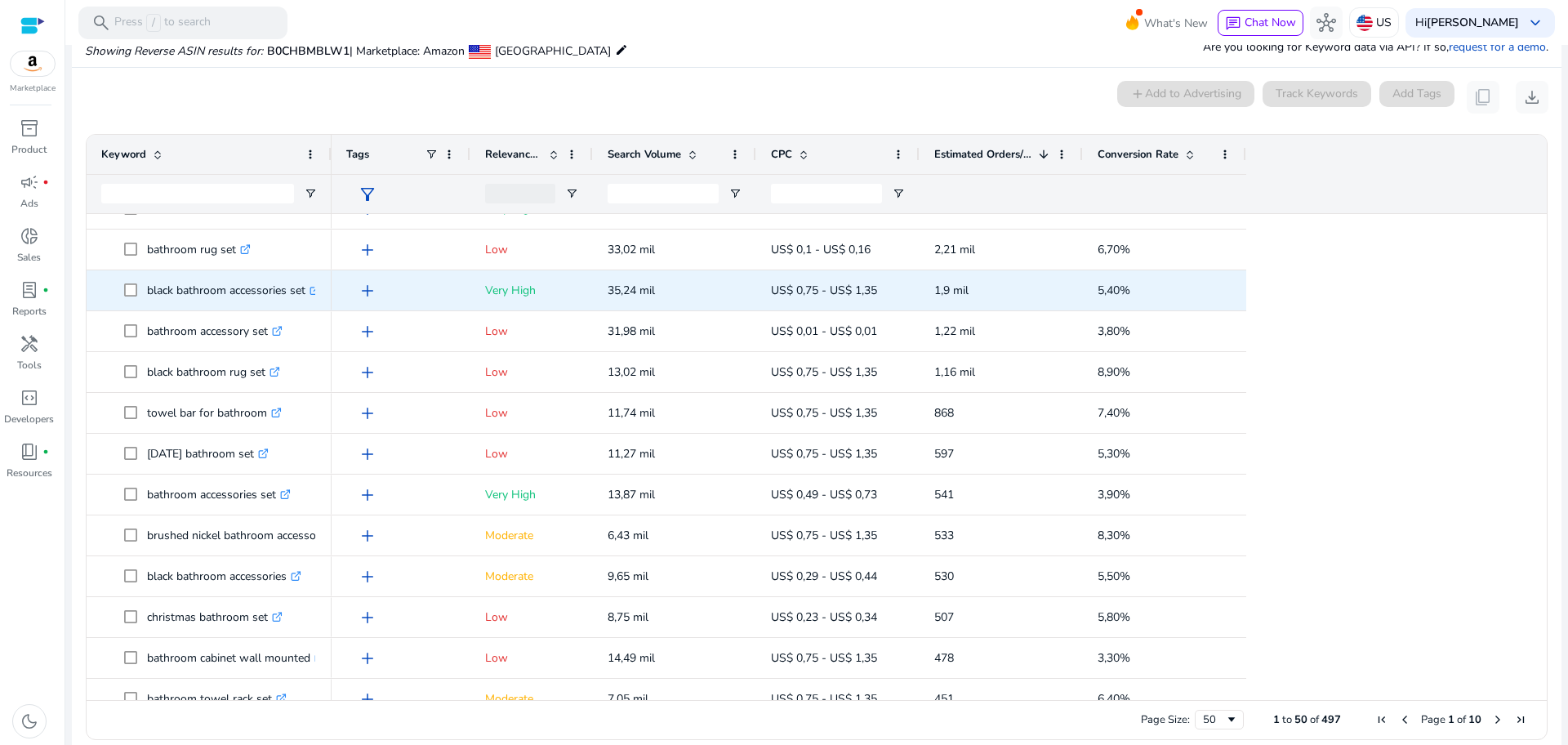
scroll to position [0, 0]
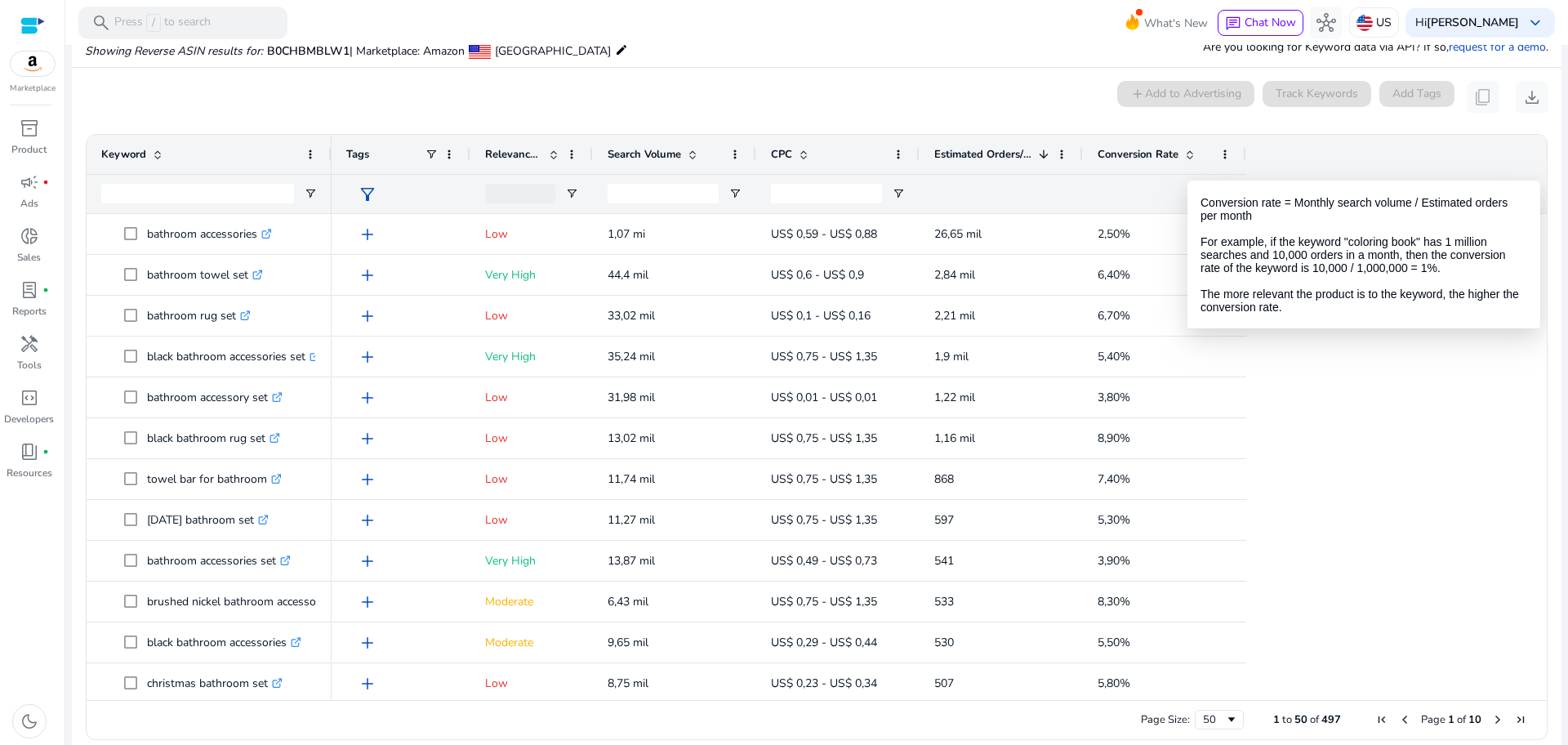
click at [1188, 159] on span at bounding box center [1190, 154] width 13 height 13
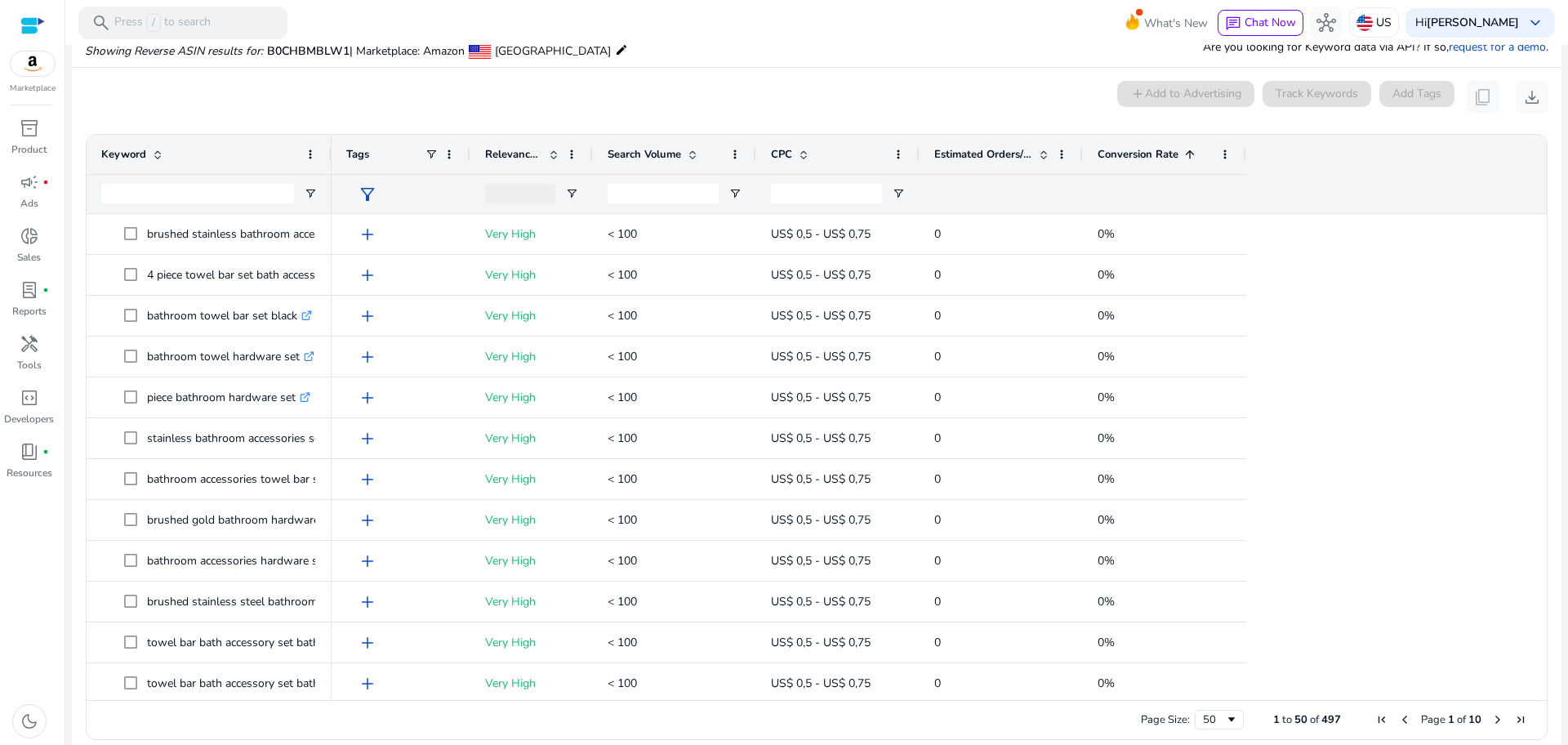
click at [1188, 159] on span at bounding box center [1190, 154] width 13 height 13
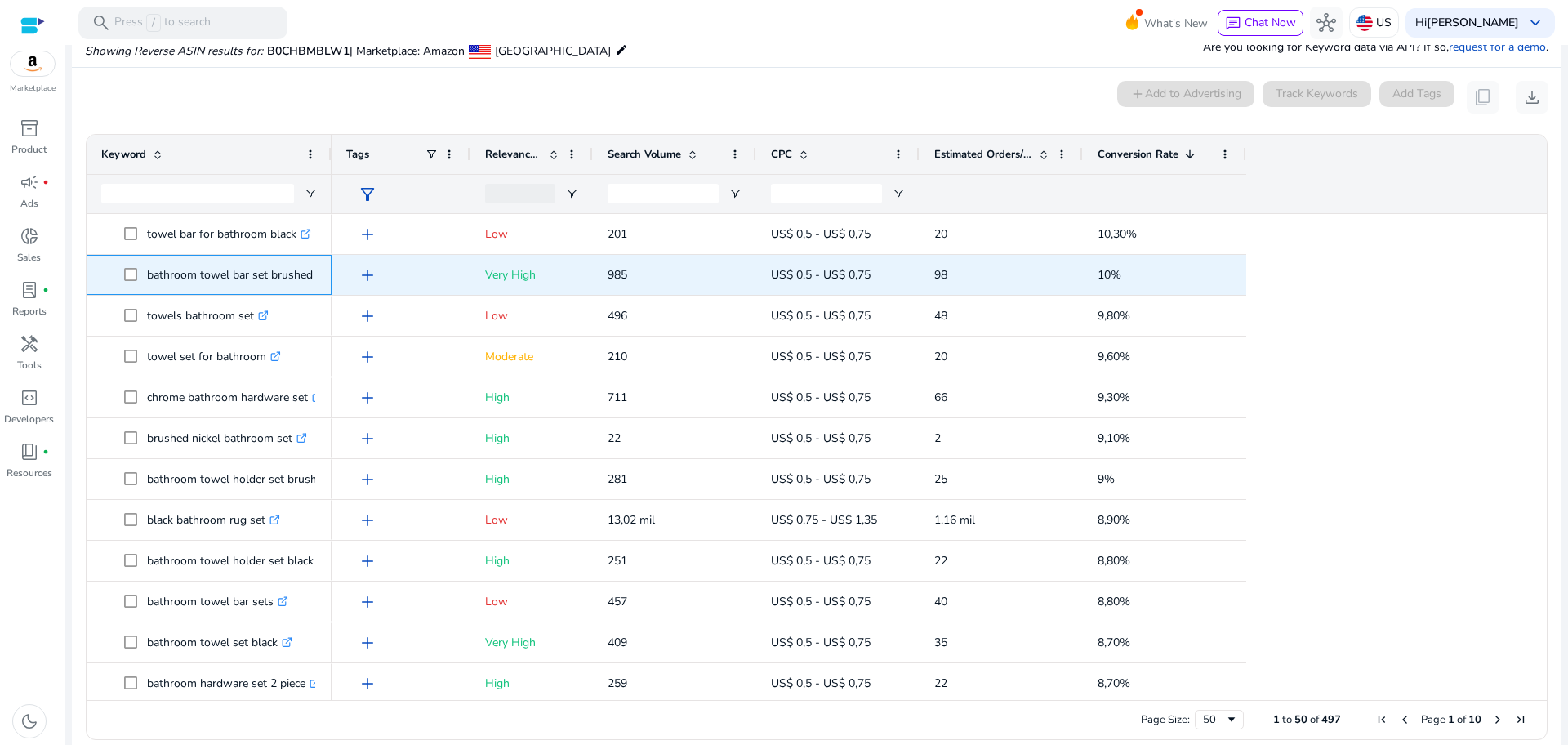
click at [122, 273] on span "bathroom towel bar set brushed nickel .st0{fill:#2c8af8}" at bounding box center [209, 274] width 216 height 33
